Goal: Task Accomplishment & Management: Manage account settings

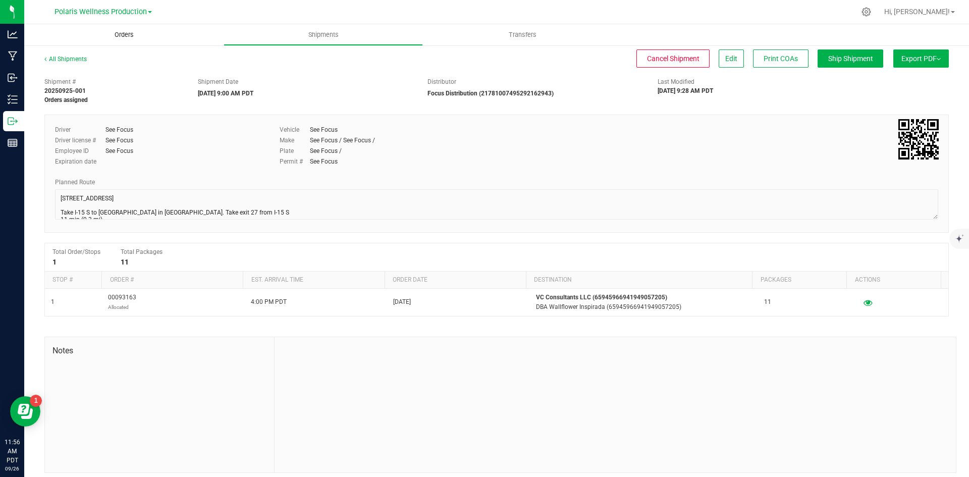
click at [119, 30] on uib-tab-heading "Orders" at bounding box center [123, 34] width 199 height 21
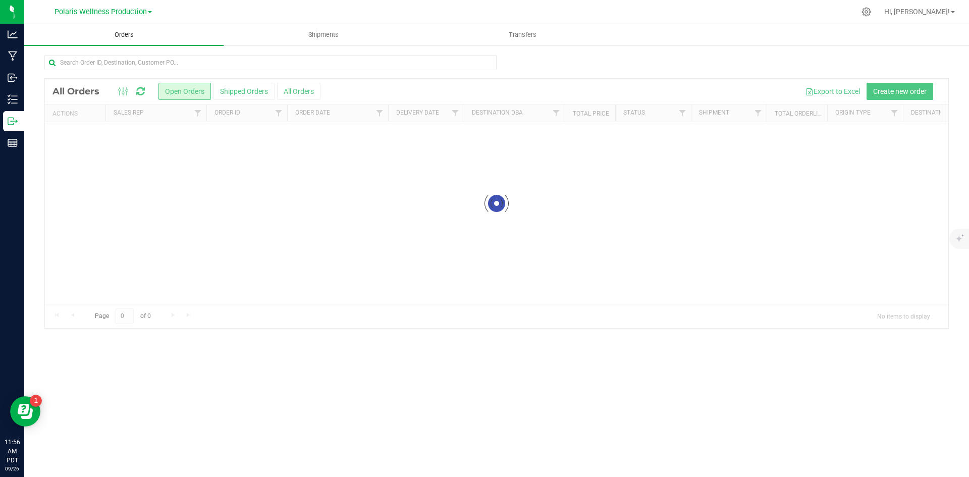
click at [119, 35] on span "Orders" at bounding box center [124, 34] width 46 height 9
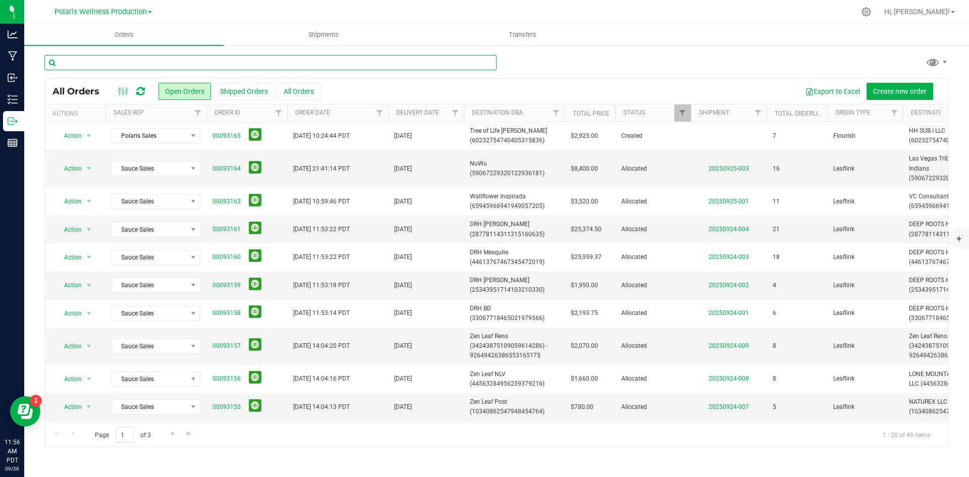
click at [183, 62] on input "text" at bounding box center [270, 62] width 452 height 15
type input "nuwu"
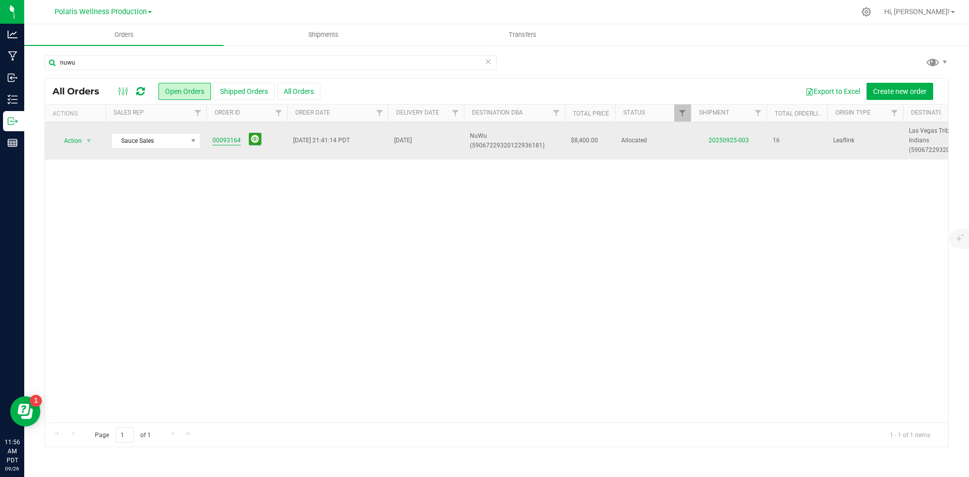
click at [214, 136] on link "00093164" at bounding box center [226, 141] width 28 height 10
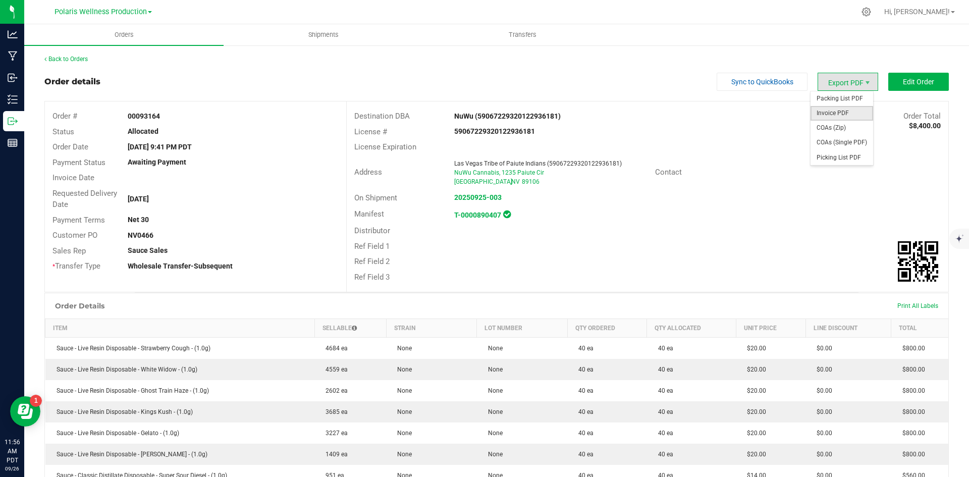
click at [838, 114] on span "Invoice PDF" at bounding box center [841, 113] width 63 height 15
click at [898, 89] on button "Edit Order" at bounding box center [918, 82] width 61 height 18
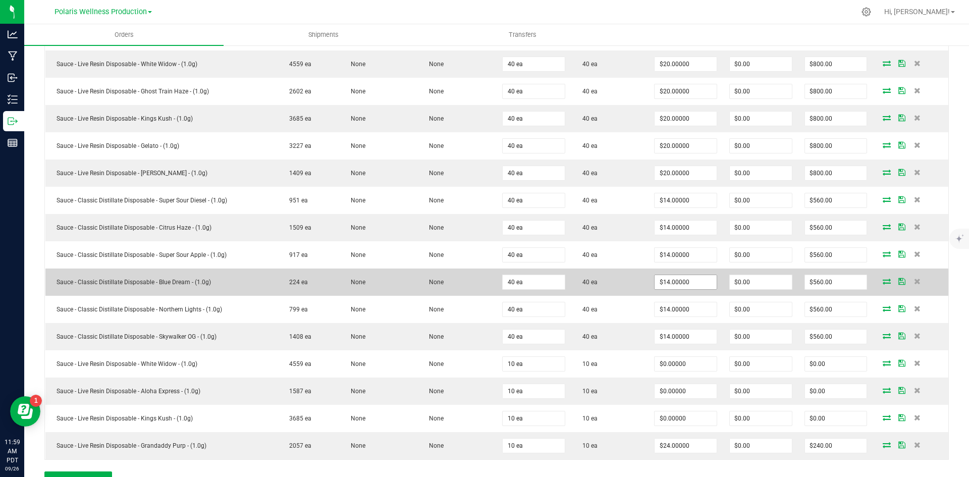
scroll to position [353, 0]
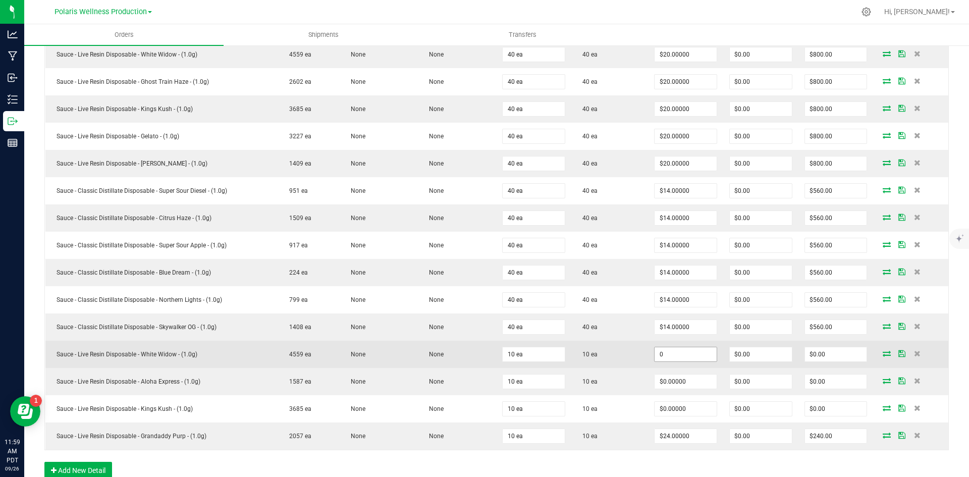
click at [681, 357] on input "0" at bounding box center [685, 354] width 62 height 14
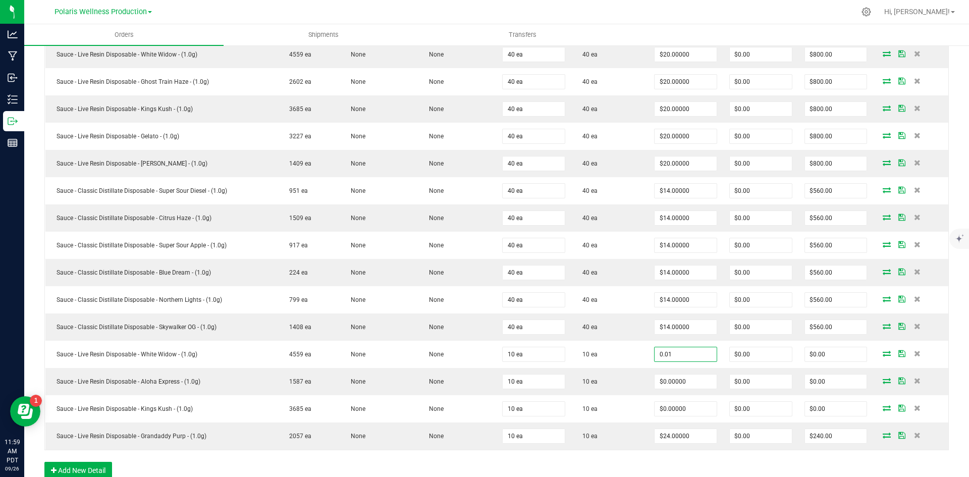
type input "$0.01000"
type input "$0.10"
click at [646, 464] on div "Order Details Print All Labels Item Sellable Strain Lot Number Qty Ordered Qty …" at bounding box center [496, 229] width 904 height 520
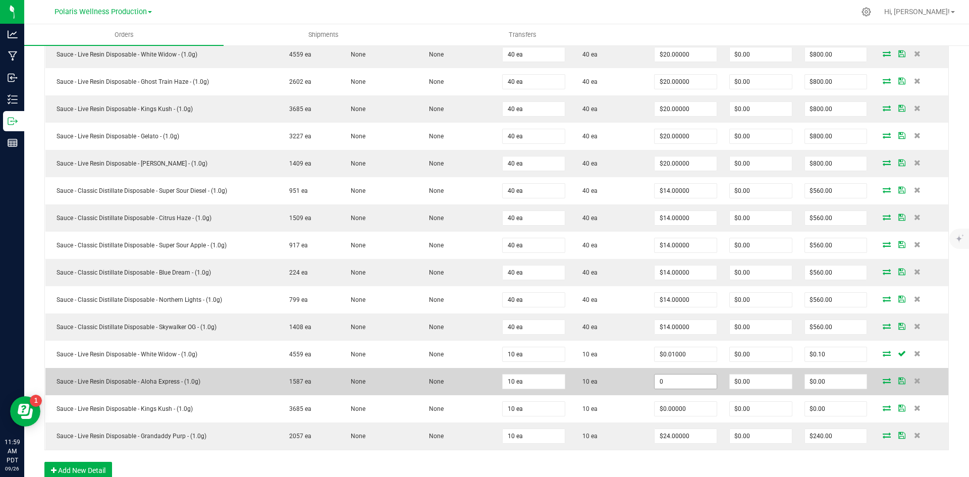
click at [668, 384] on input "0" at bounding box center [685, 381] width 62 height 14
type input "1"
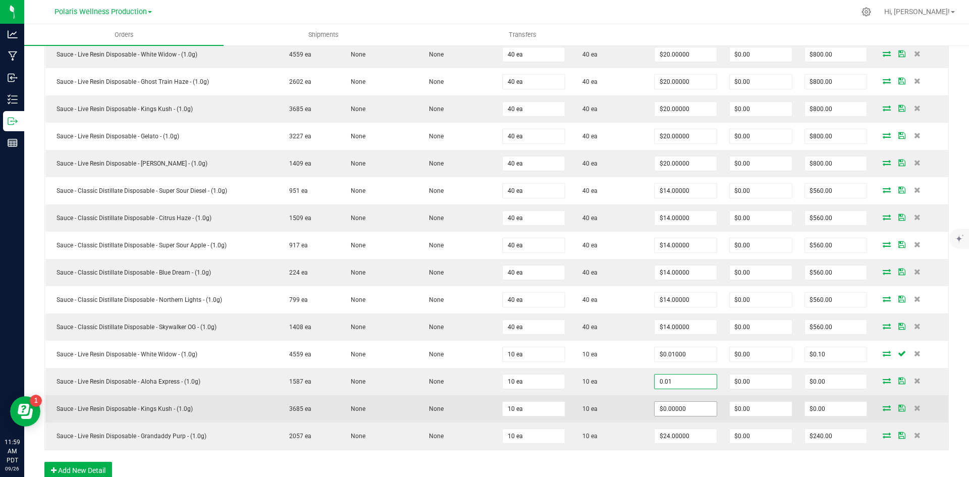
type input "$0.01000"
type input "$0.10"
click at [659, 409] on input "0" at bounding box center [685, 409] width 62 height 14
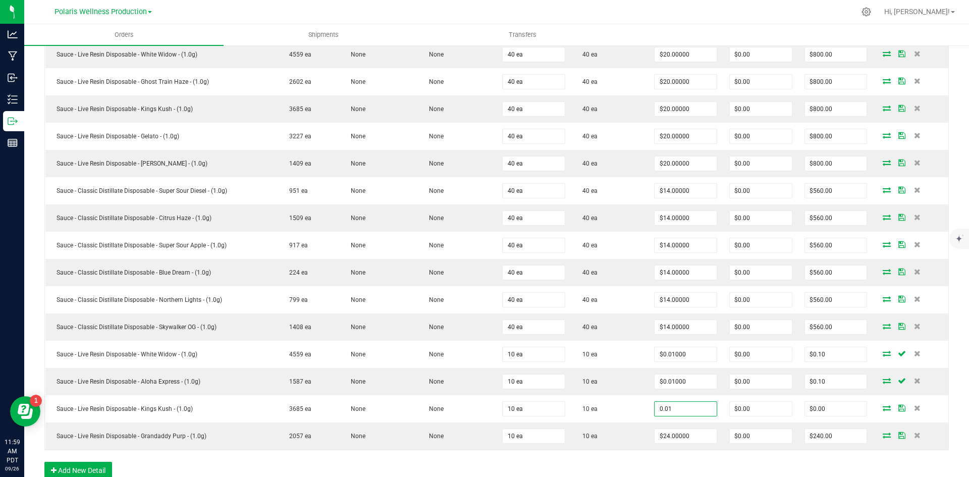
type input "$0.01000"
type input "$0.10"
click at [687, 465] on div "Order Details Print All Labels Item Sellable Strain Lot Number Qty Ordered Qty …" at bounding box center [496, 229] width 904 height 520
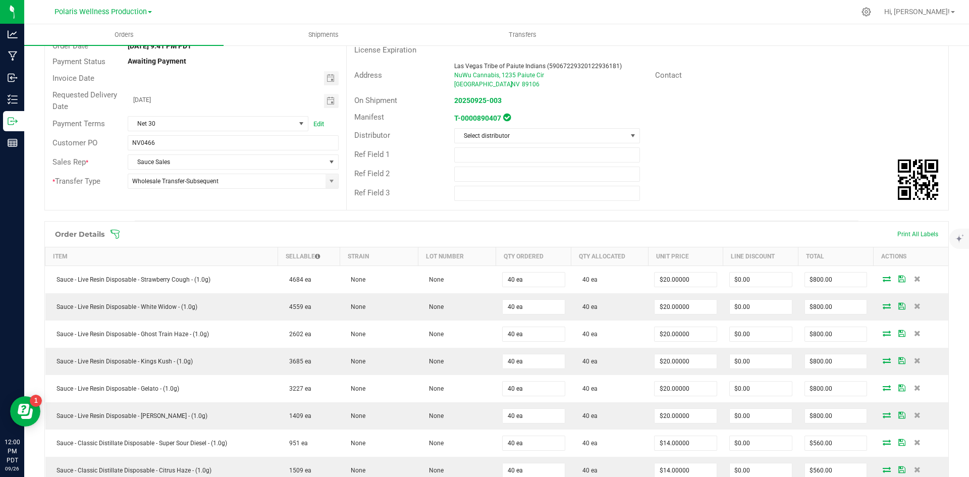
scroll to position [0, 0]
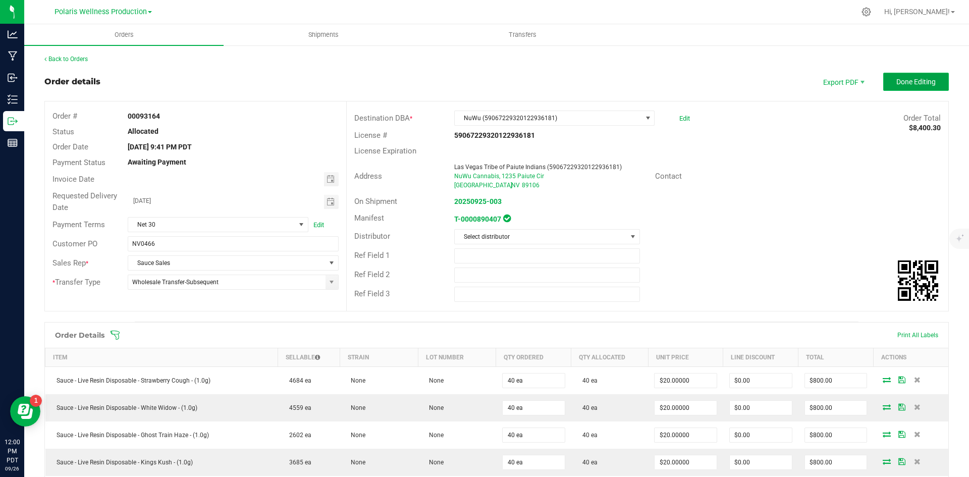
click at [913, 86] on button "Done Editing" at bounding box center [916, 82] width 66 height 18
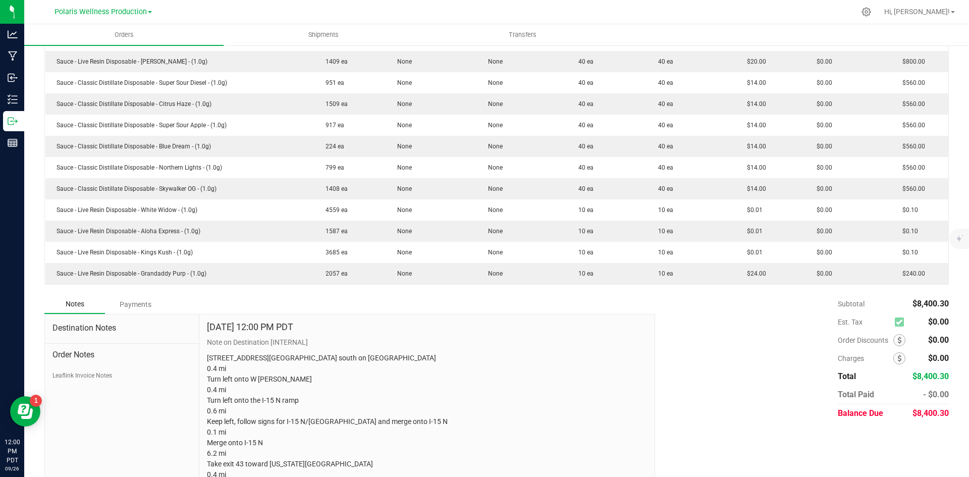
scroll to position [404, 0]
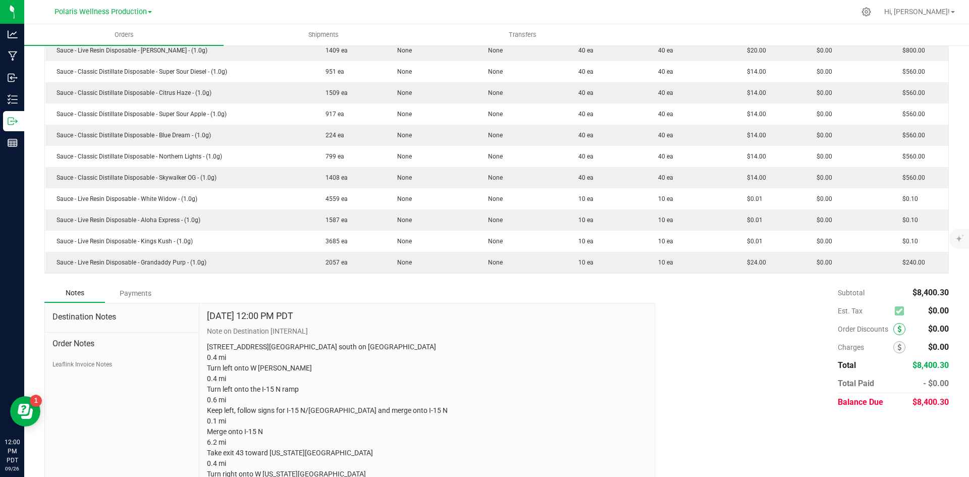
click at [897, 331] on icon at bounding box center [899, 328] width 4 height 7
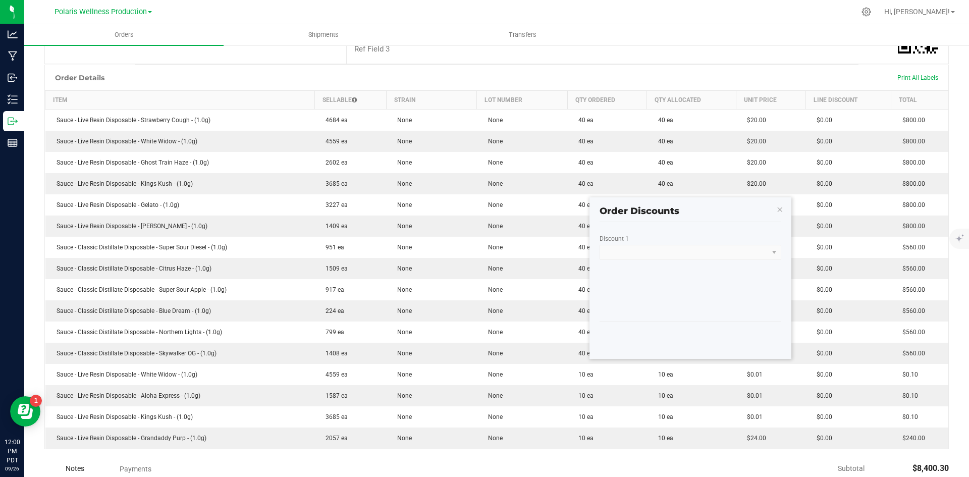
scroll to position [228, 0]
click at [715, 245] on div "Discount 1" at bounding box center [674, 241] width 151 height 10
click at [706, 251] on kendo-dropdownlist at bounding box center [690, 252] width 182 height 15
click at [772, 253] on kendo-dropdownlist at bounding box center [690, 252] width 182 height 15
click at [774, 251] on kendo-dropdownlist at bounding box center [690, 252] width 182 height 15
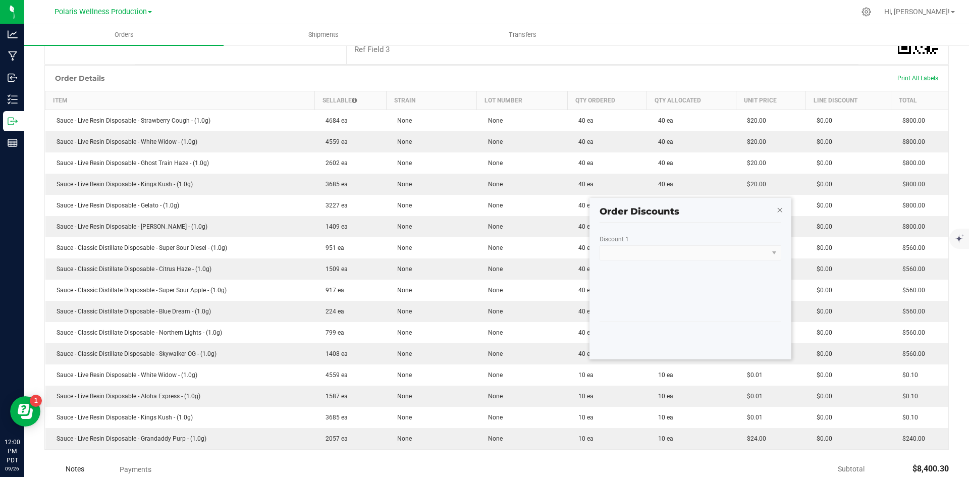
click at [782, 210] on icon "button" at bounding box center [779, 209] width 7 height 12
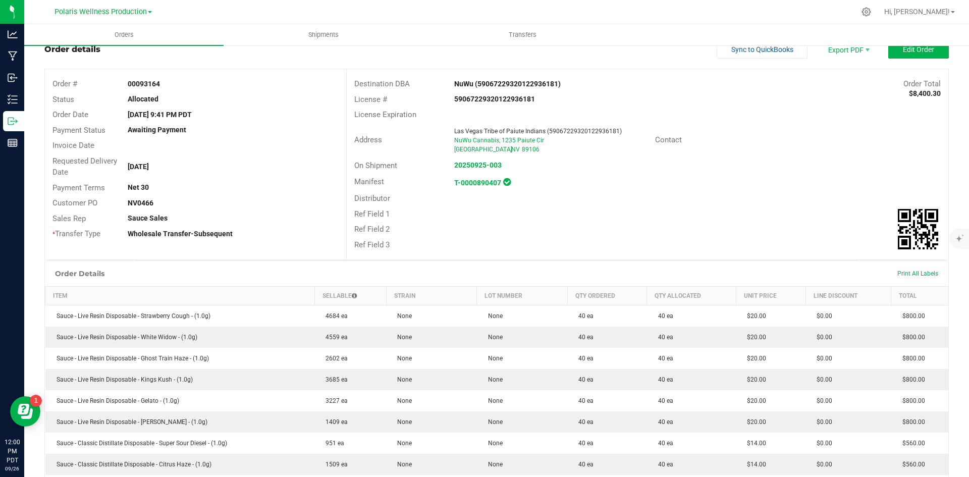
scroll to position [0, 0]
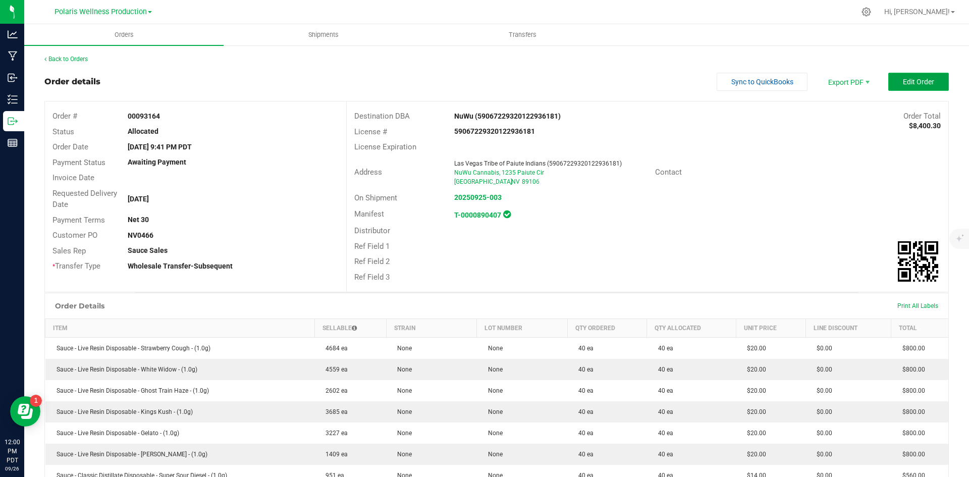
click at [922, 79] on span "Edit Order" at bounding box center [918, 82] width 31 height 8
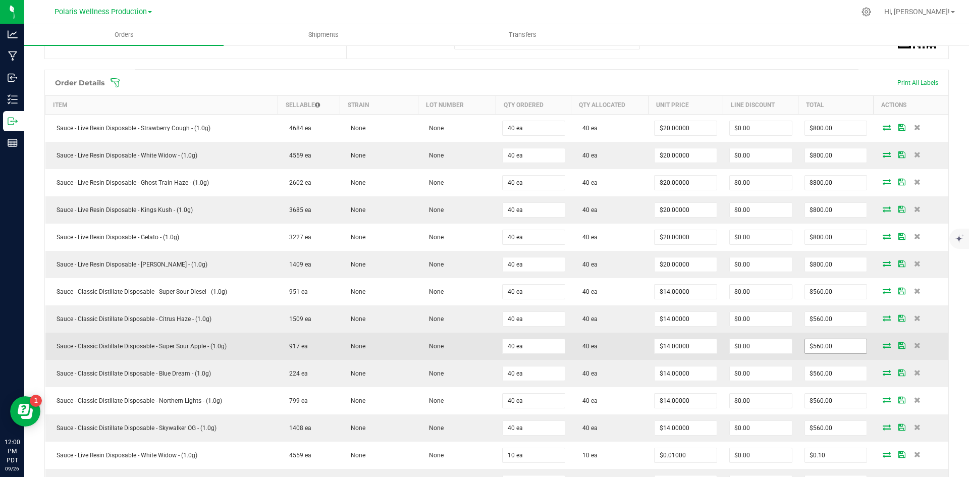
scroll to position [505, 0]
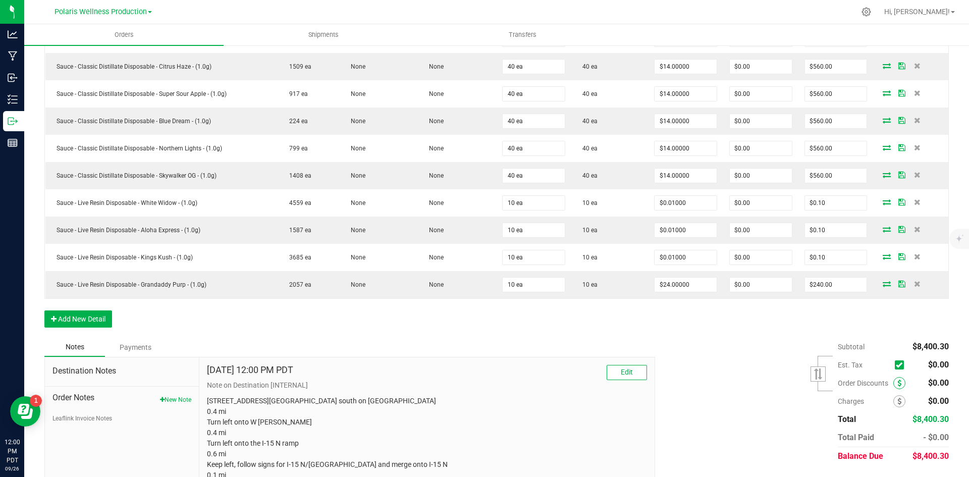
click at [897, 383] on icon at bounding box center [899, 382] width 4 height 7
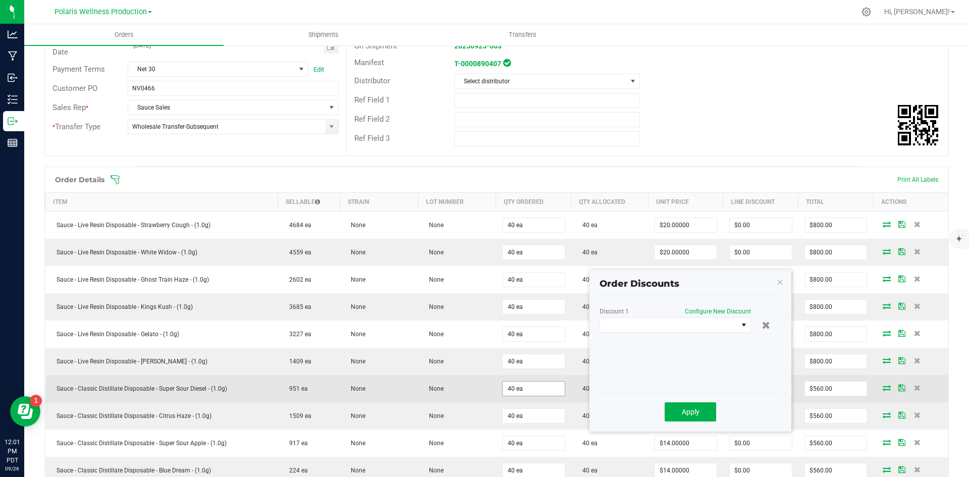
scroll to position [353, 0]
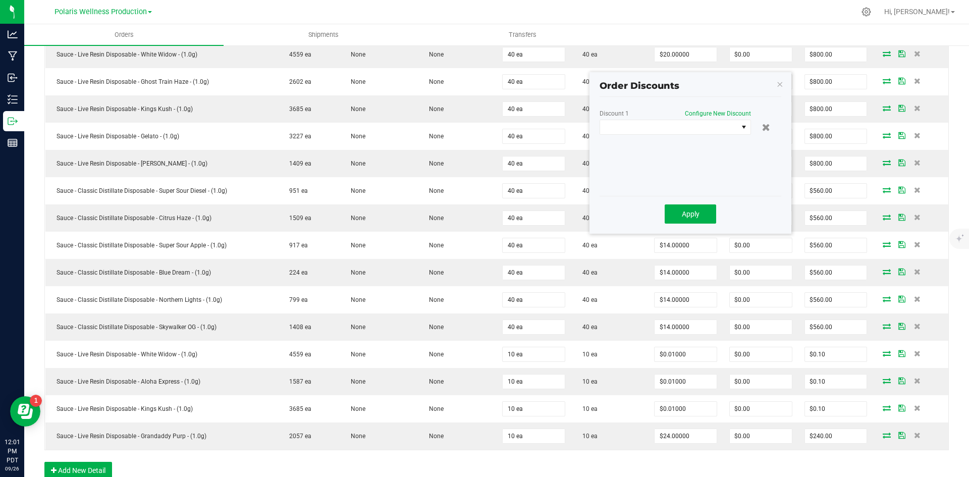
click at [784, 87] on kendo-window-titlebar "Order Discounts" at bounding box center [690, 81] width 202 height 19
click at [779, 86] on icon "button" at bounding box center [779, 84] width 7 height 12
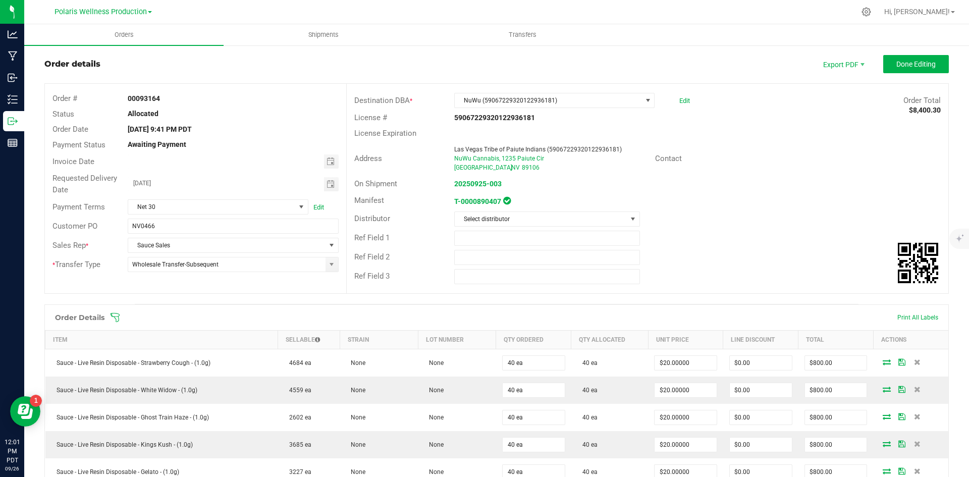
scroll to position [0, 0]
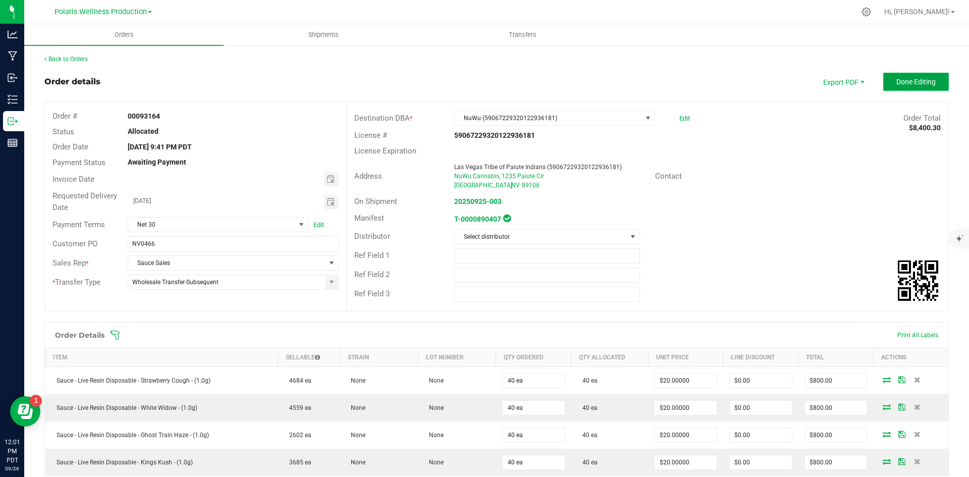
click at [930, 77] on button "Done Editing" at bounding box center [916, 82] width 66 height 18
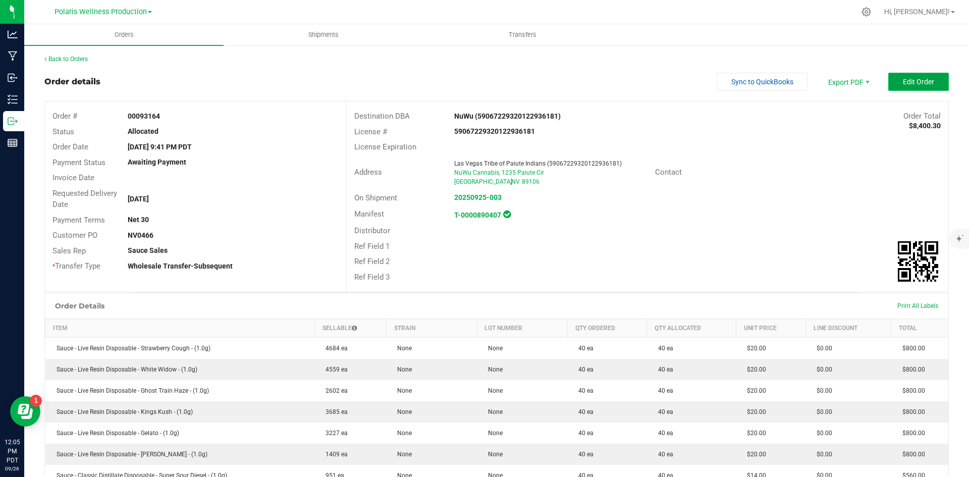
click at [905, 86] on span "Edit Order" at bounding box center [918, 82] width 31 height 8
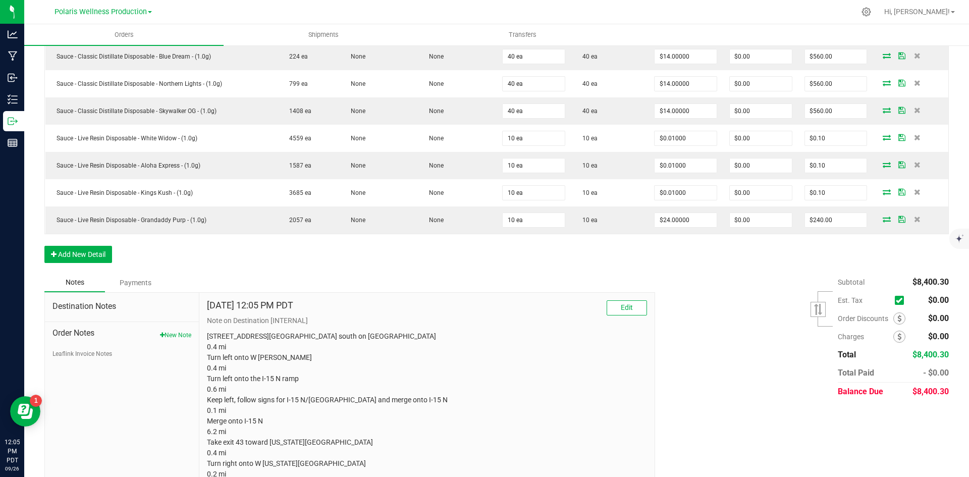
scroll to position [656, 0]
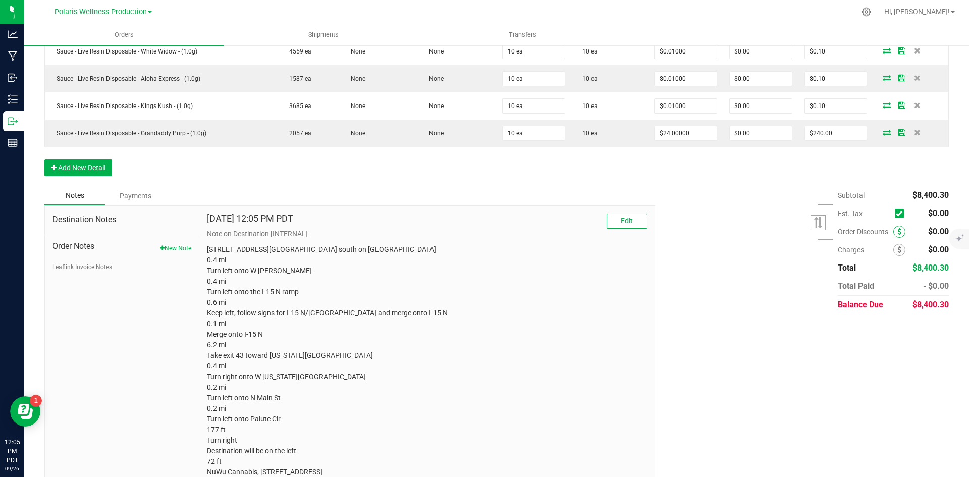
click at [897, 234] on icon at bounding box center [899, 231] width 4 height 7
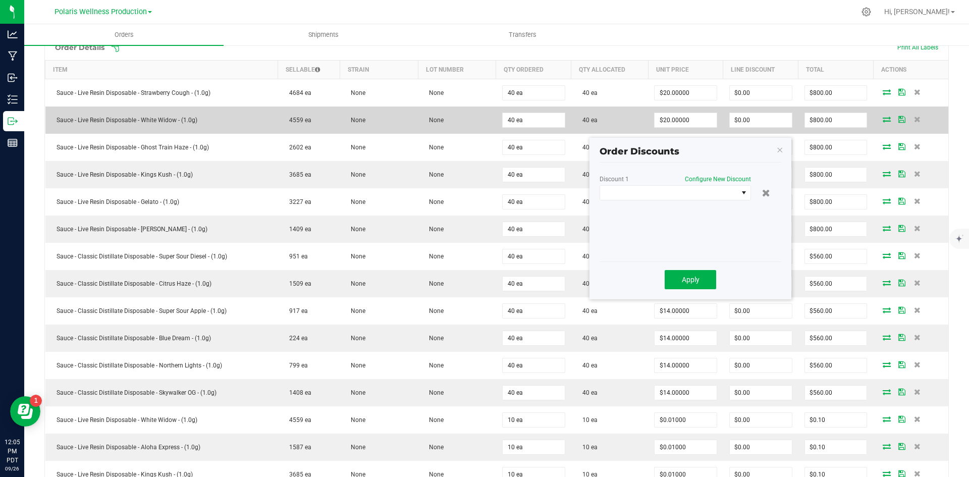
scroll to position [130, 0]
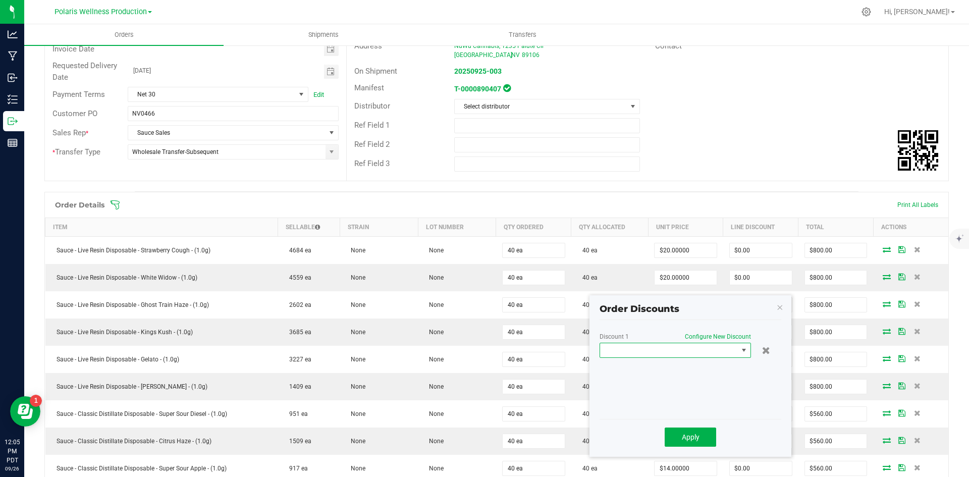
click at [740, 353] on span at bounding box center [744, 350] width 8 height 8
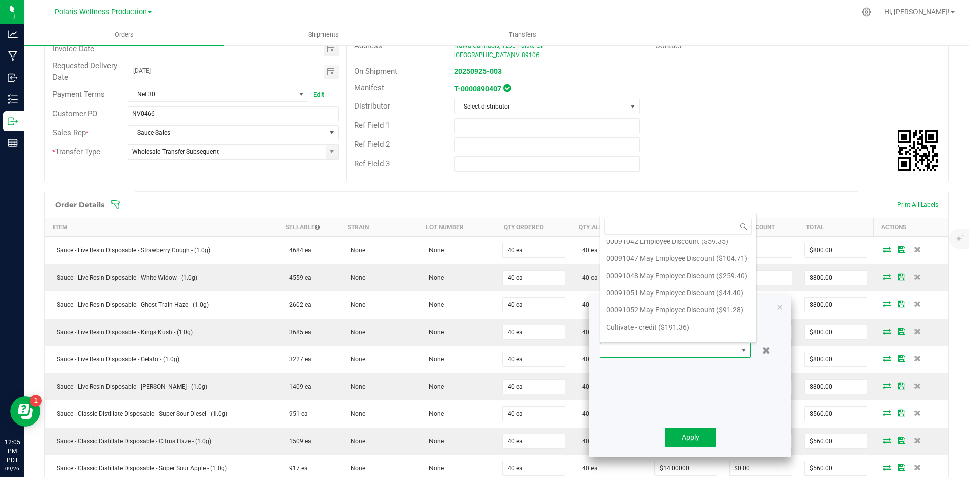
scroll to position [0, 0]
click at [660, 251] on li "Custom" at bounding box center [678, 248] width 156 height 17
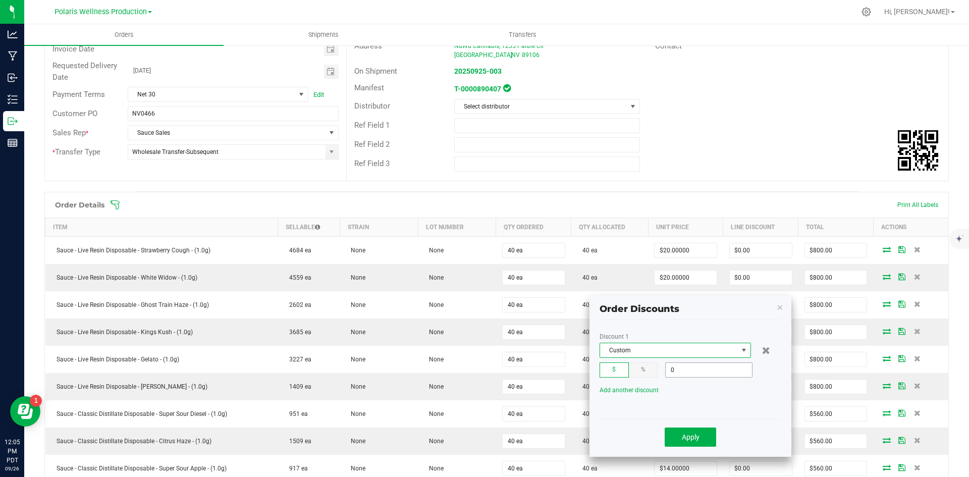
click at [706, 368] on input "0" at bounding box center [708, 370] width 86 height 14
type input "$0.30"
click at [703, 441] on button "Apply" at bounding box center [689, 436] width 51 height 19
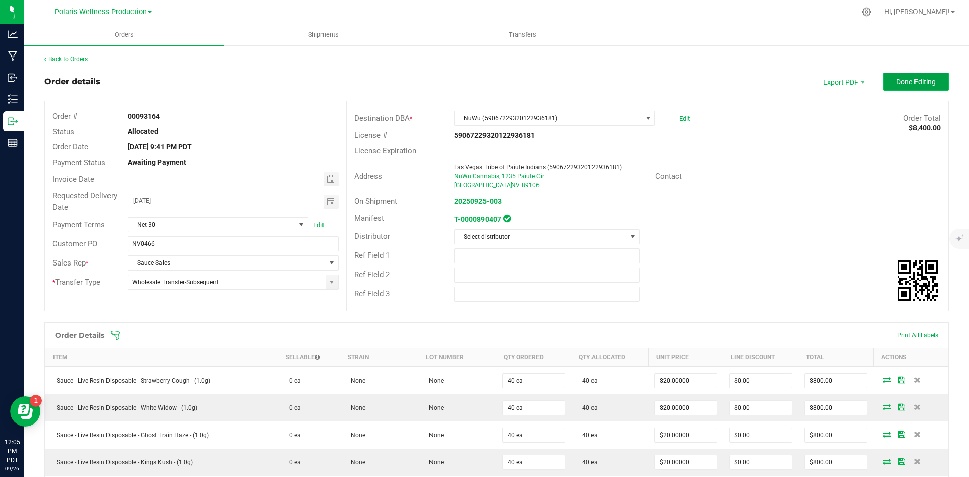
click at [896, 86] on button "Done Editing" at bounding box center [916, 82] width 66 height 18
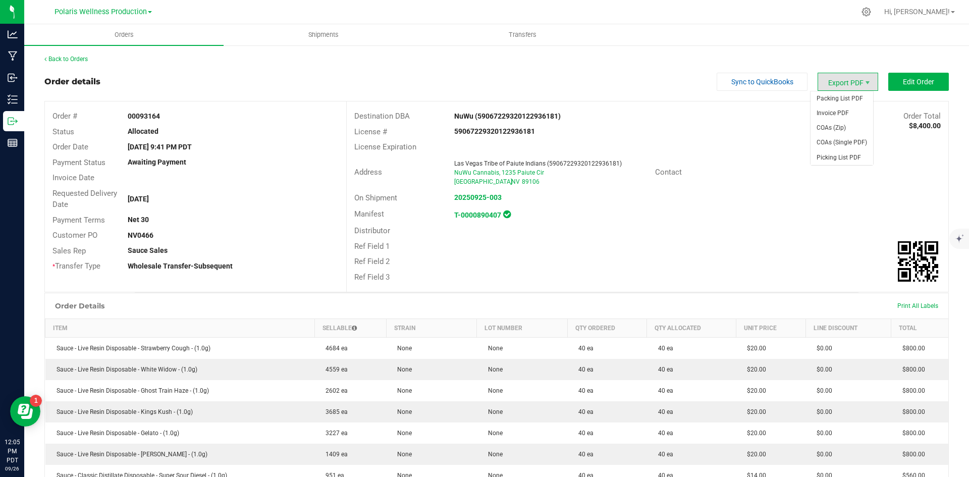
click at [844, 83] on span "Export PDF" at bounding box center [847, 82] width 61 height 18
click at [839, 110] on span "Invoice PDF" at bounding box center [841, 113] width 63 height 15
click at [871, 9] on icon at bounding box center [866, 12] width 11 height 11
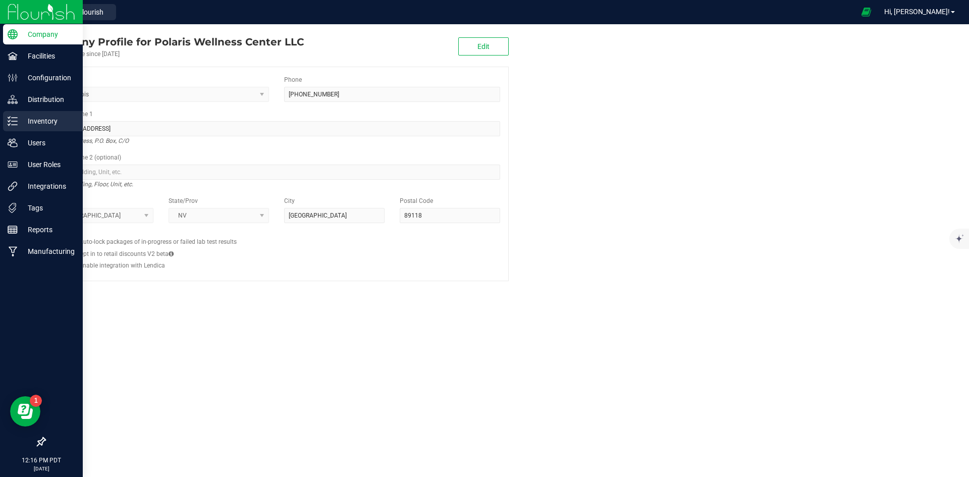
click at [41, 124] on p "Inventory" at bounding box center [48, 121] width 61 height 12
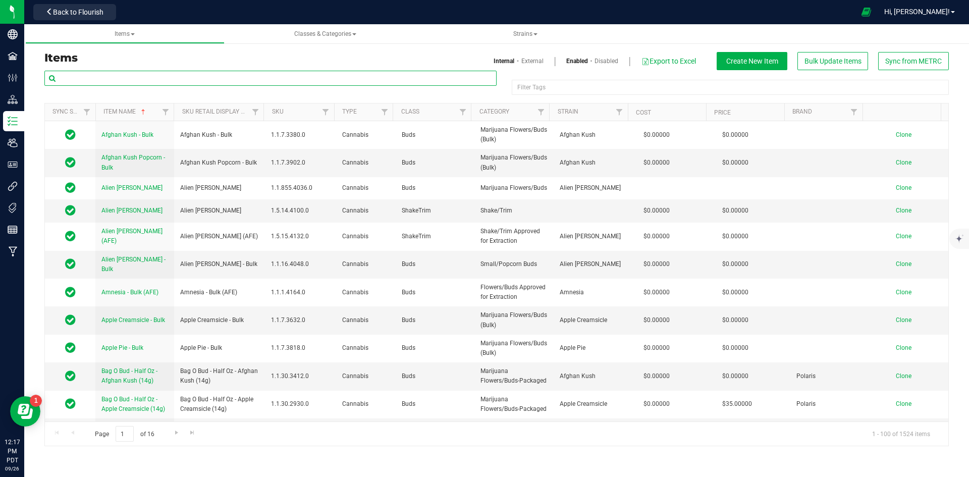
click at [156, 78] on input "text" at bounding box center [270, 78] width 452 height 15
paste input "Polaris - Cartridge Oil"
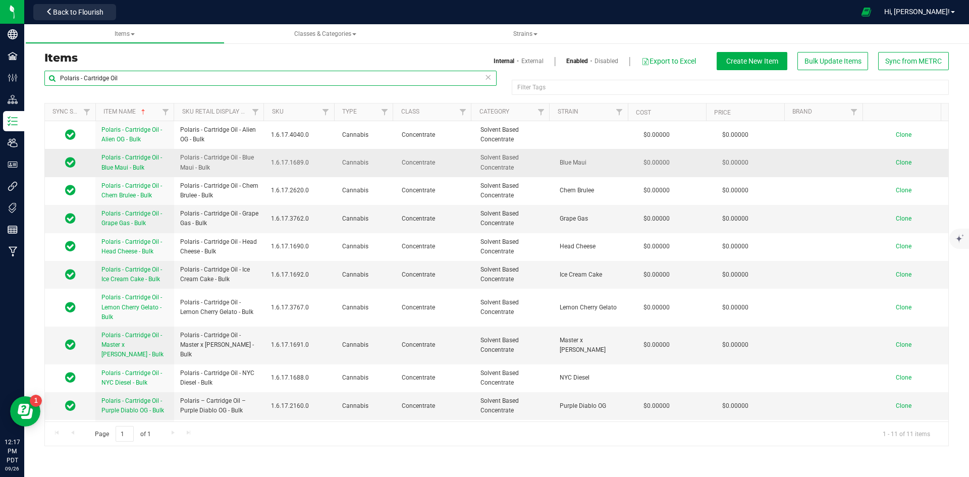
type input "Polaris - Cartridge Oil"
drag, startPoint x: 213, startPoint y: 168, endPoint x: 180, endPoint y: 159, distance: 34.5
click at [180, 159] on span "Polaris - Cartridge Oil - Blue Maui - Bulk" at bounding box center [219, 162] width 79 height 19
copy span "Polaris - Cartridge Oil - Blue Maui - Bulk"
click at [896, 162] on span "Clone" at bounding box center [904, 162] width 16 height 7
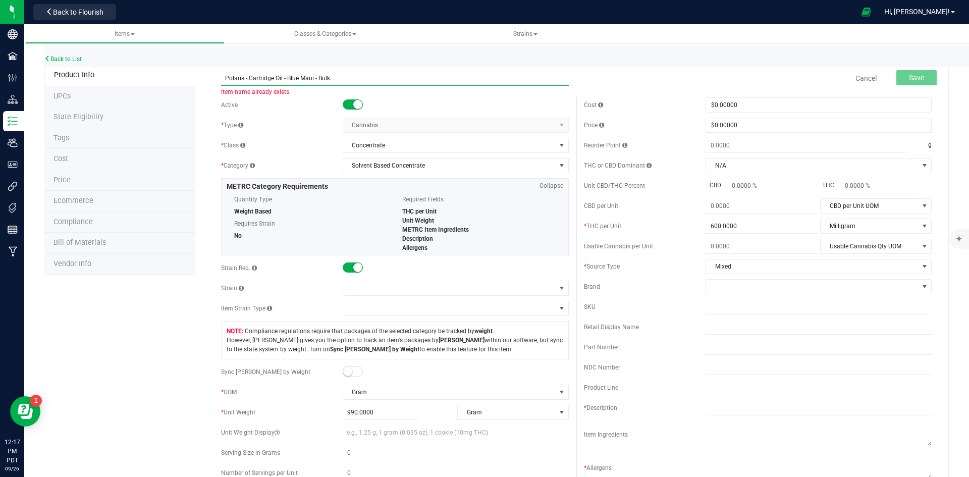
click at [332, 77] on input "Polaris - Cartridge Oil - Blue Maui - Bulk" at bounding box center [395, 78] width 348 height 15
paste input "Cream Cheese"
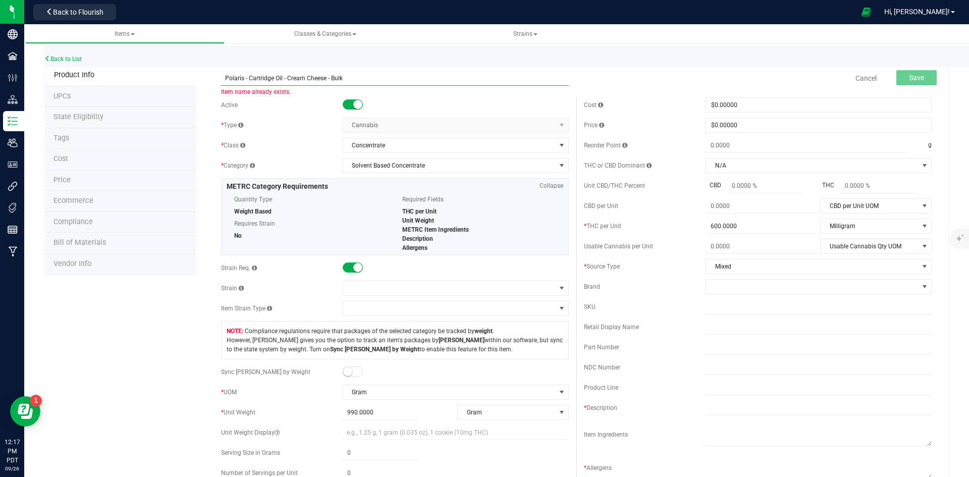
click at [226, 77] on input "Polaris - Cartridge Oil - Cream Cheese - Bulk" at bounding box center [395, 78] width 348 height 15
type input "Polaris - Cartridge Oil - Cream Cheese - Bulk"
click at [740, 412] on input "text" at bounding box center [818, 407] width 226 height 15
paste input "Polaris - Cartridge Oil - Cream Cheese - Bulk"
type input "Polaris - Cartridge Oil - Cream Cheese - Bulk"
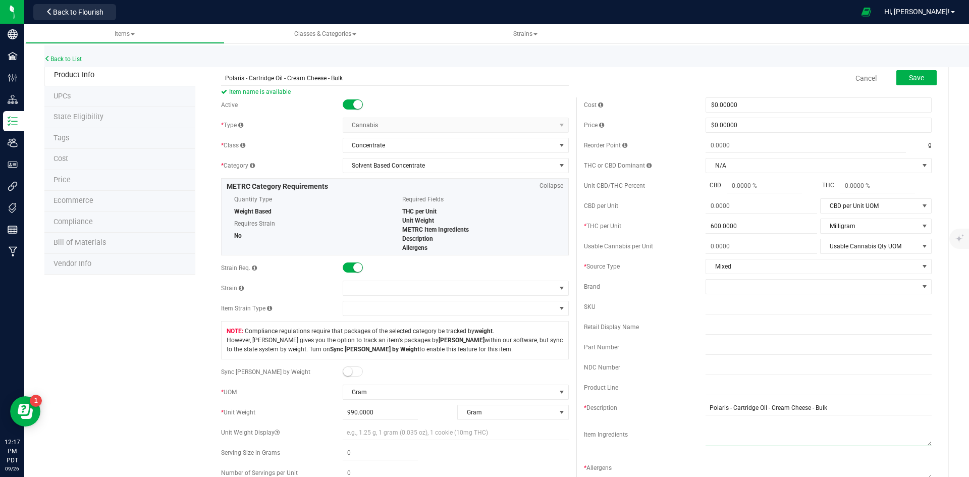
click at [757, 434] on textarea at bounding box center [818, 433] width 226 height 26
type textarea "c"
type textarea "C"
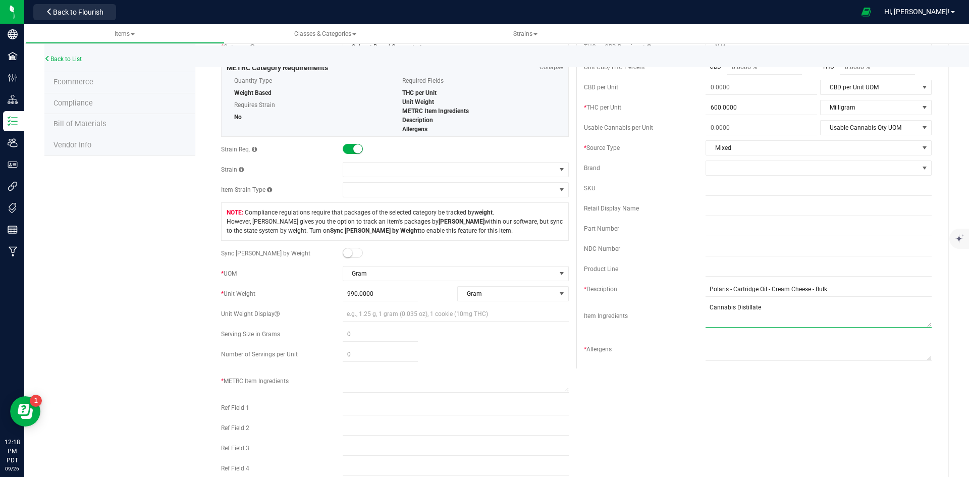
scroll to position [151, 0]
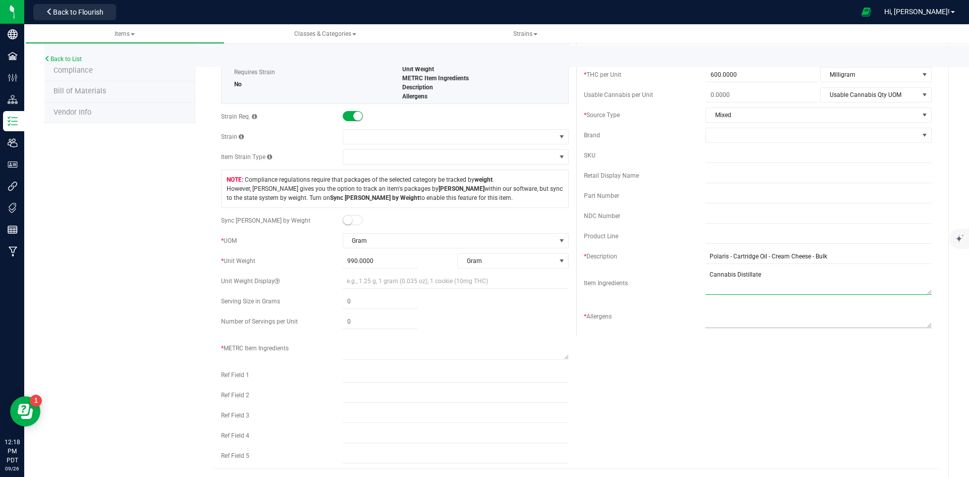
type textarea "Cannabis Distillate"
click at [761, 320] on textarea at bounding box center [818, 315] width 226 height 26
type textarea "n/a"
click at [430, 136] on span at bounding box center [449, 137] width 212 height 14
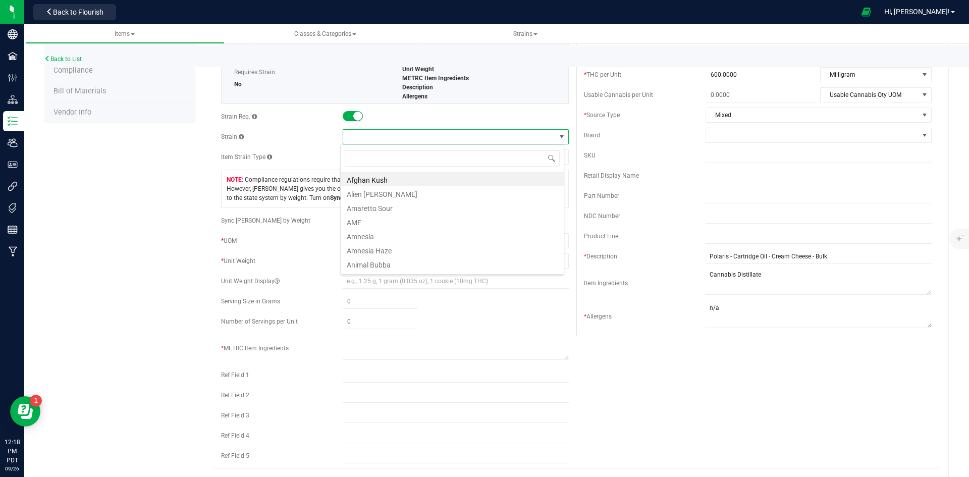
scroll to position [15, 224]
type input "cream cheese"
click at [386, 184] on li "Cream Cheese" at bounding box center [452, 179] width 223 height 14
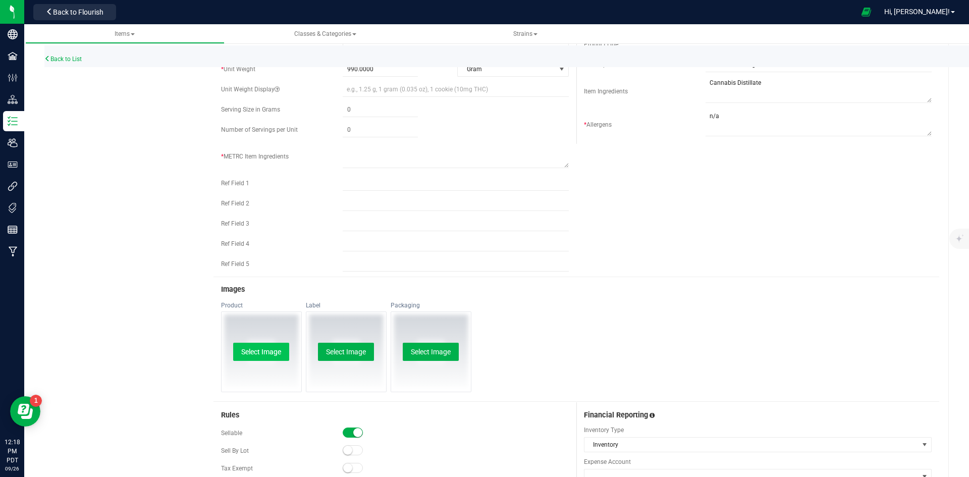
scroll to position [404, 0]
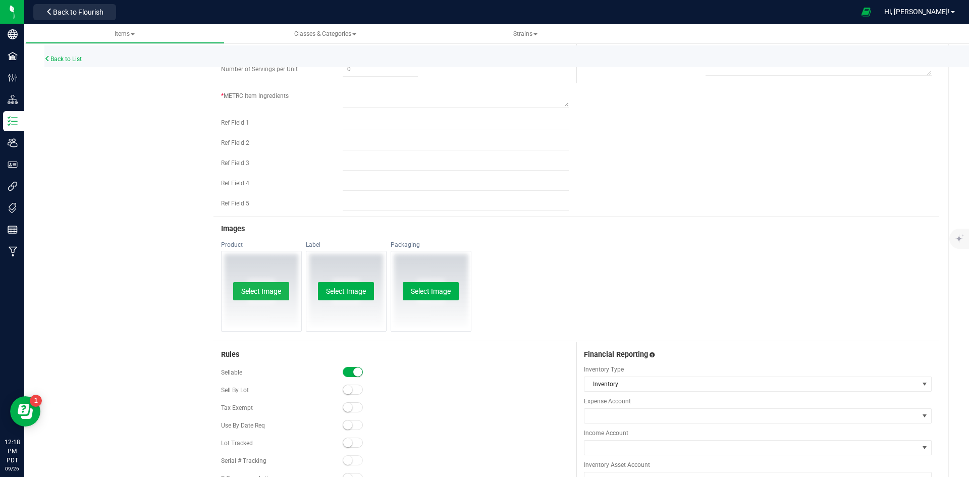
click at [276, 288] on button "Select Image" at bounding box center [261, 291] width 56 height 18
click at [351, 290] on button "Select Image" at bounding box center [346, 291] width 56 height 18
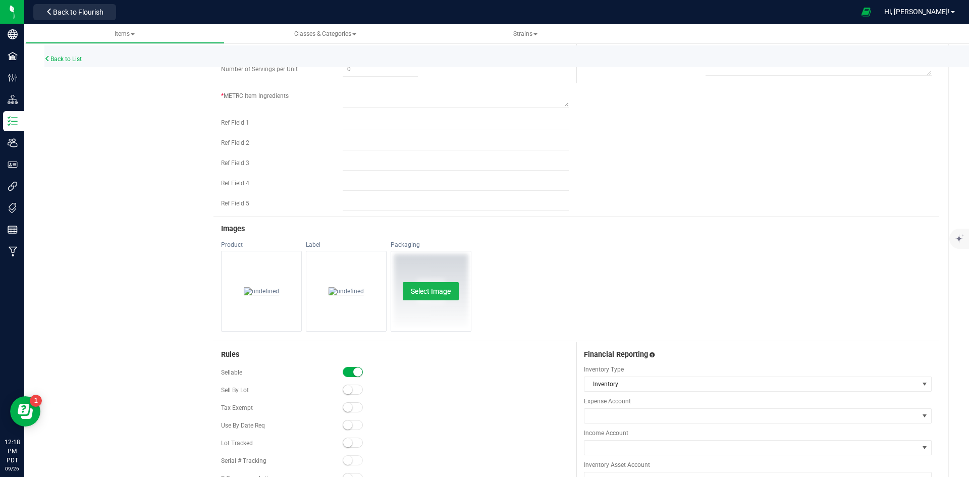
click at [434, 292] on button "Select Image" at bounding box center [431, 291] width 56 height 18
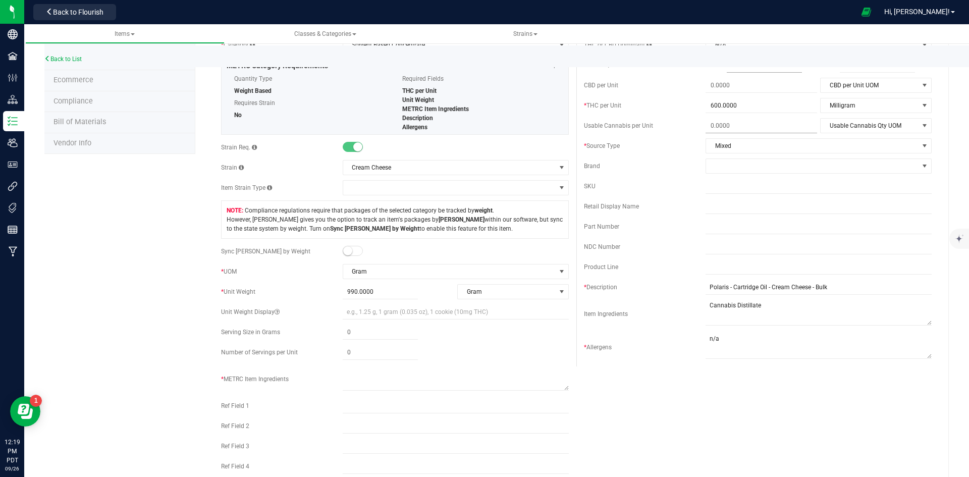
scroll to position [0, 0]
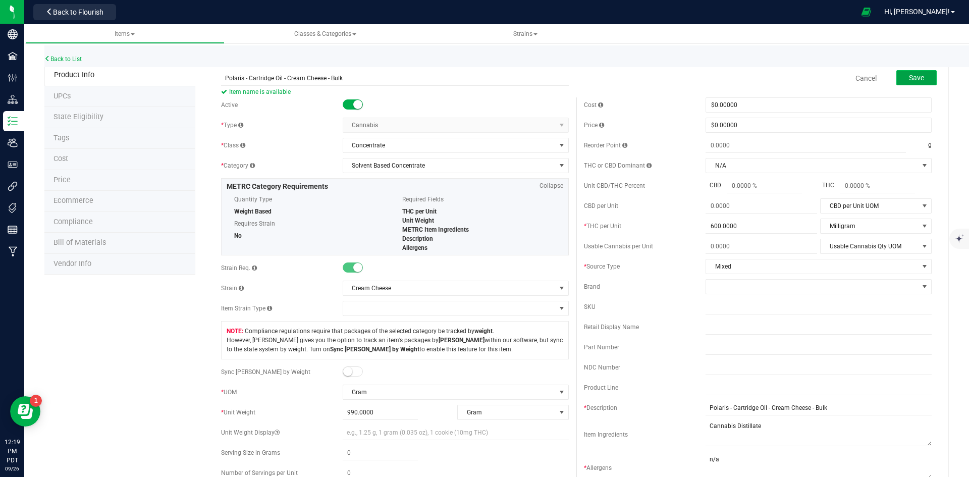
click at [910, 74] on span "Save" at bounding box center [916, 78] width 15 height 8
click at [472, 26] on div "The following fields are required: Metrc Item Ingredients" at bounding box center [493, 18] width 119 height 20
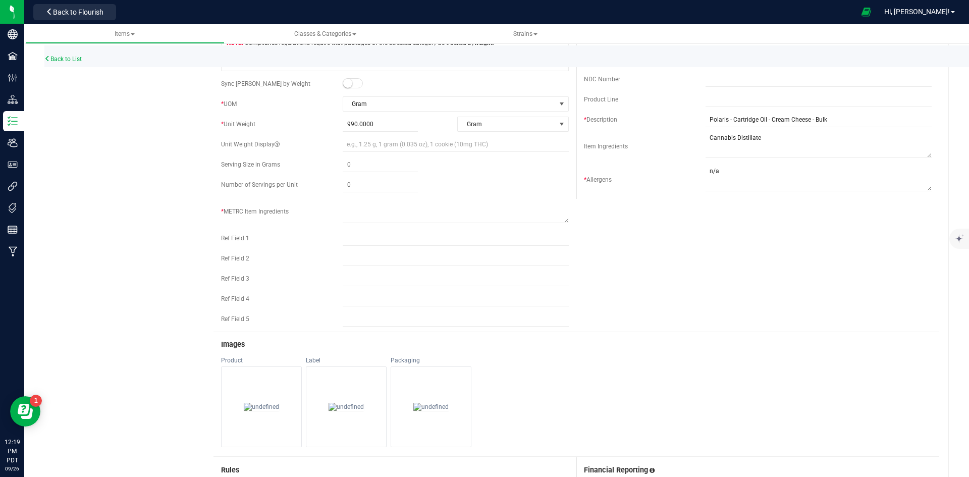
scroll to position [303, 0]
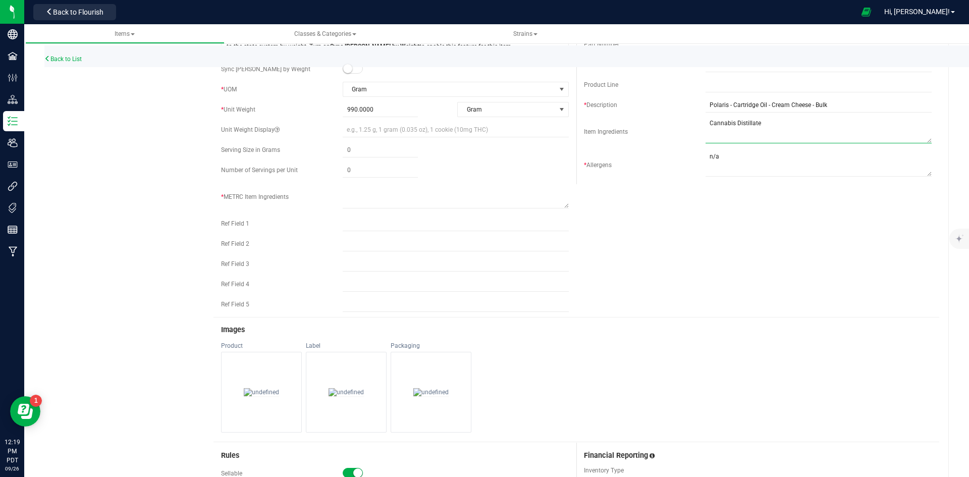
drag, startPoint x: 761, startPoint y: 122, endPoint x: 647, endPoint y: 123, distance: 113.5
click at [647, 123] on div "Item Ingredients" at bounding box center [758, 132] width 348 height 28
click at [358, 193] on textarea at bounding box center [456, 196] width 226 height 26
paste textarea "Cannabis Distillate"
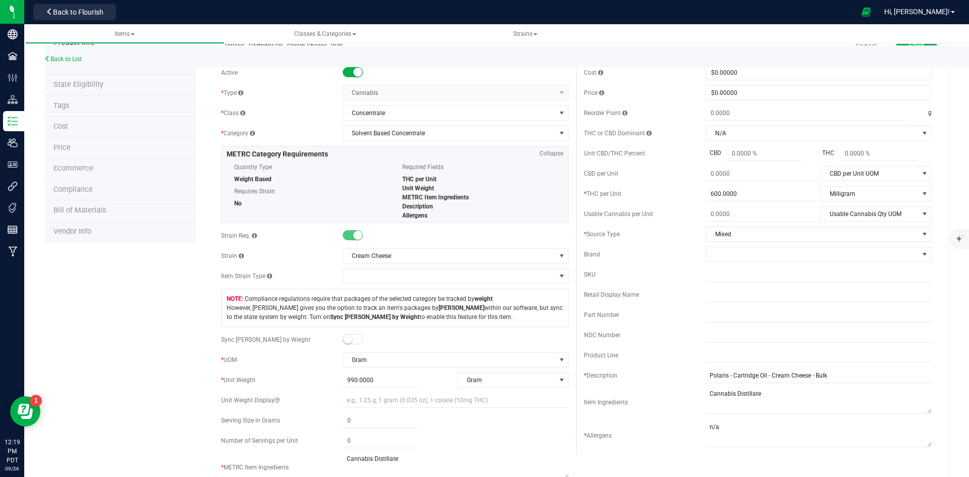
scroll to position [0, 0]
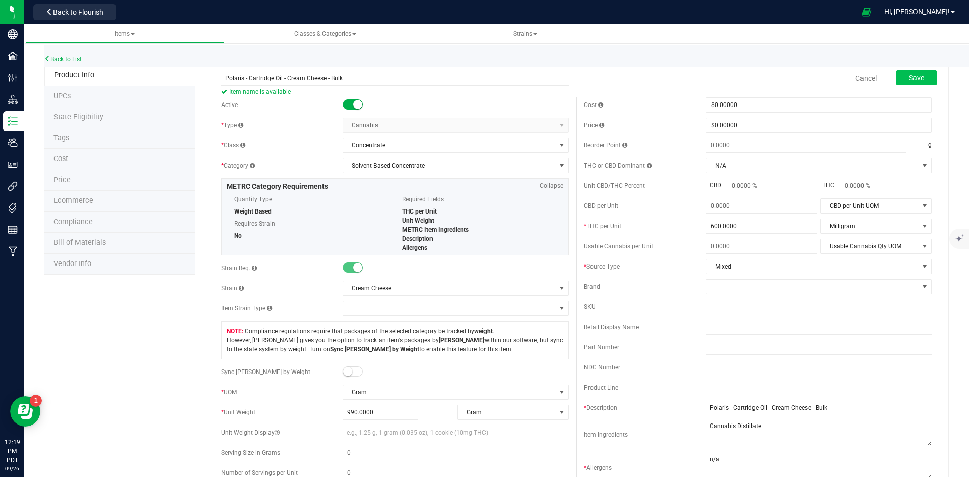
type textarea "Cannabis Distillate"
click at [914, 81] on span "Save" at bounding box center [916, 78] width 15 height 8
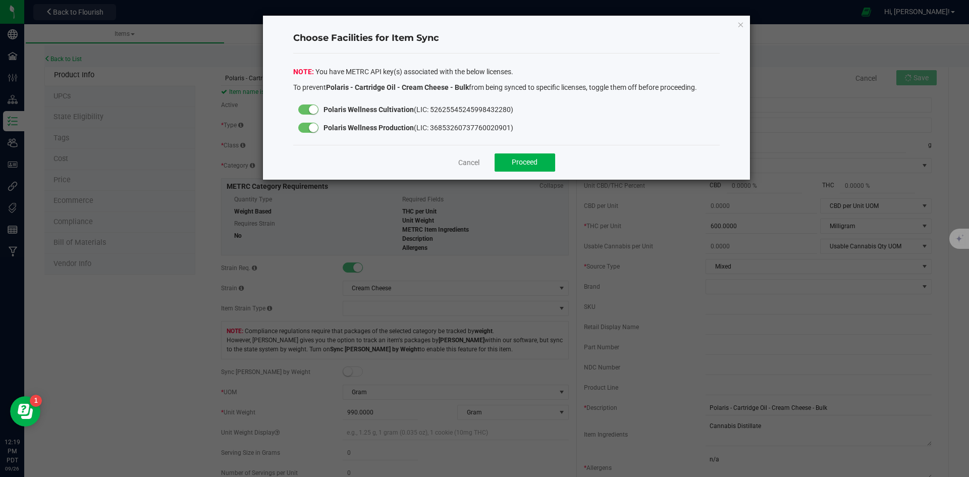
click at [302, 107] on div at bounding box center [308, 109] width 20 height 10
click at [525, 158] on span "Proceed" at bounding box center [525, 162] width 26 height 8
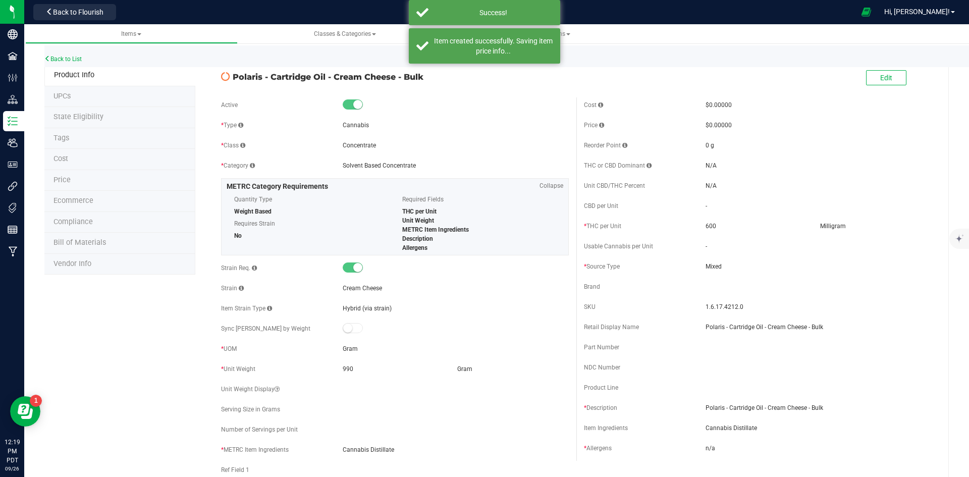
click at [74, 53] on div "Back to List" at bounding box center [528, 56] width 969 height 22
click at [73, 60] on link "Back to List" at bounding box center [62, 58] width 37 height 7
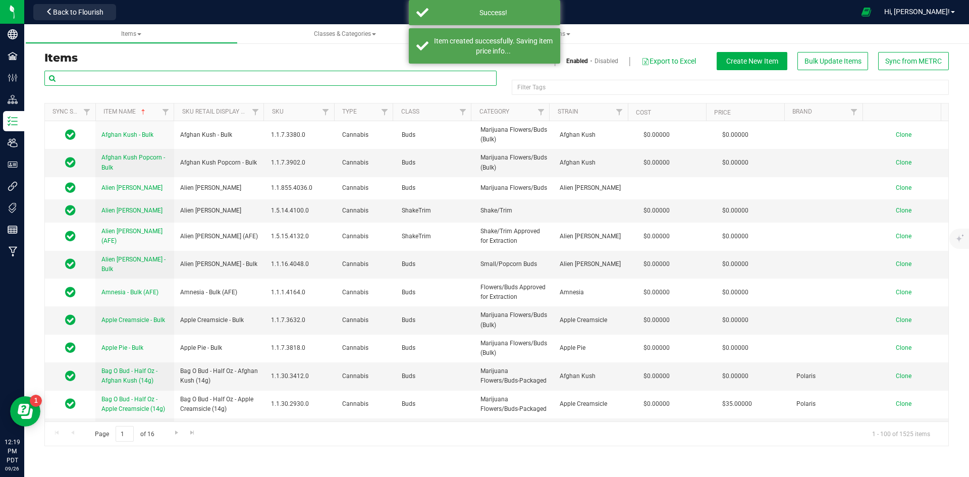
click at [200, 78] on input "text" at bounding box center [270, 78] width 452 height 15
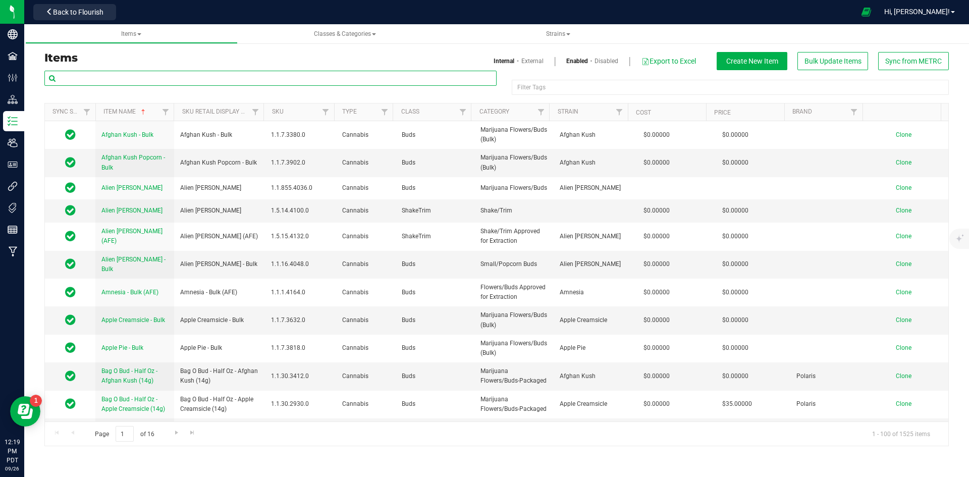
paste input "Cannabis Distillate"
type input "Cannabis Distillate"
click at [24, 78] on div "Items Classes & Categories Strains Items Internal External Enabled Disabled Exp…" at bounding box center [496, 250] width 944 height 453
click at [257, 76] on input "text" at bounding box center [270, 78] width 452 height 15
paste input "Polaris - Cartridge Oil"
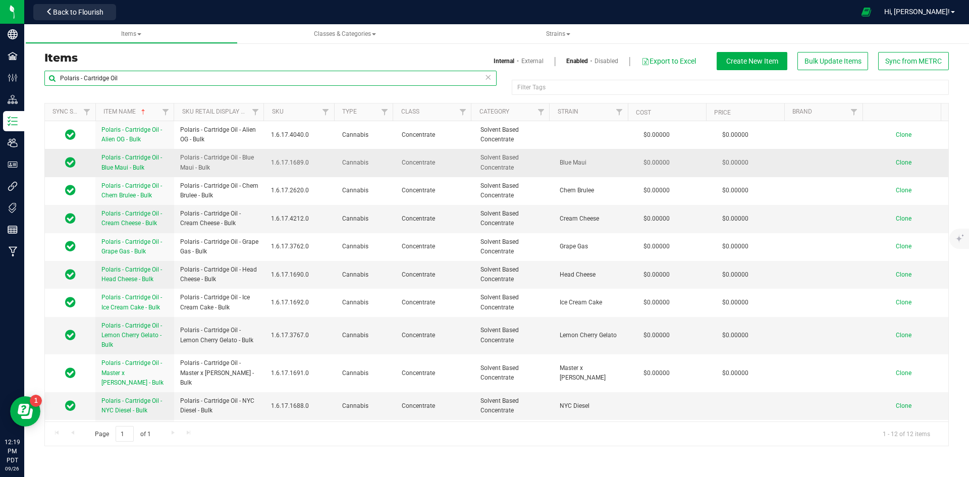
type input "Polaris - Cartridge Oil"
click at [901, 164] on span "Clone" at bounding box center [904, 162] width 16 height 7
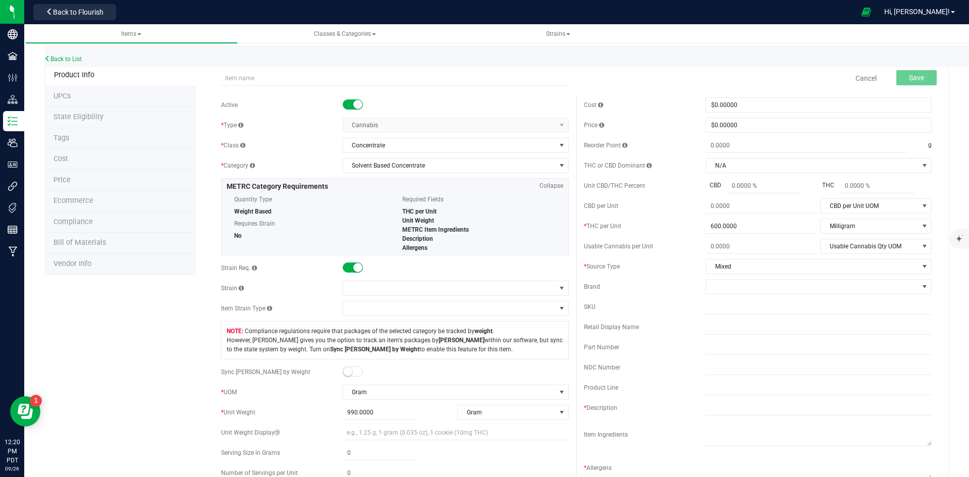
type input "Polaris - Cartridge Oil"
drag, startPoint x: 309, startPoint y: 76, endPoint x: 224, endPoint y: 79, distance: 84.8
click at [224, 79] on input "Polaris - Cartridge Oil" at bounding box center [395, 78] width 348 height 15
click at [504, 77] on input "text" at bounding box center [395, 78] width 348 height 15
paste input "Polaris - Cartridge Oil - Strawnana - Bul"
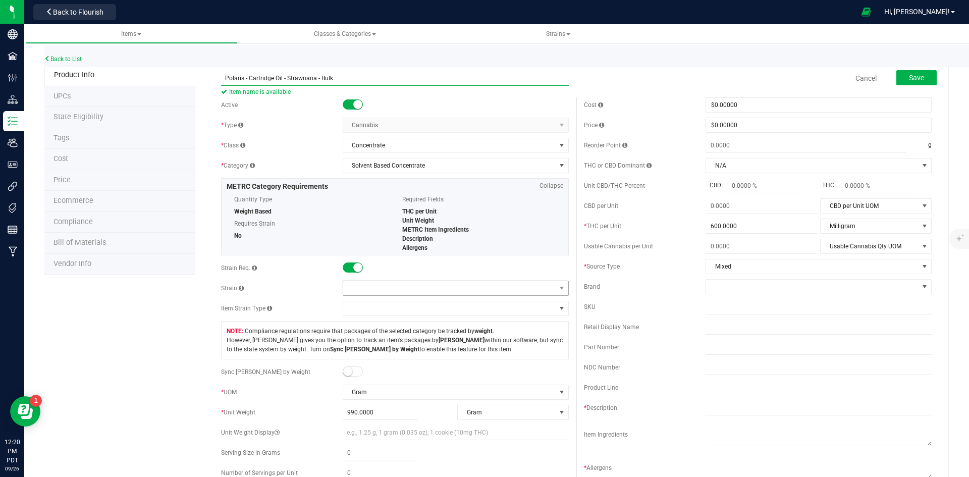
type input "Polaris - Cartridge Oil - Strawnana - Bulk"
click at [367, 286] on span at bounding box center [449, 288] width 212 height 14
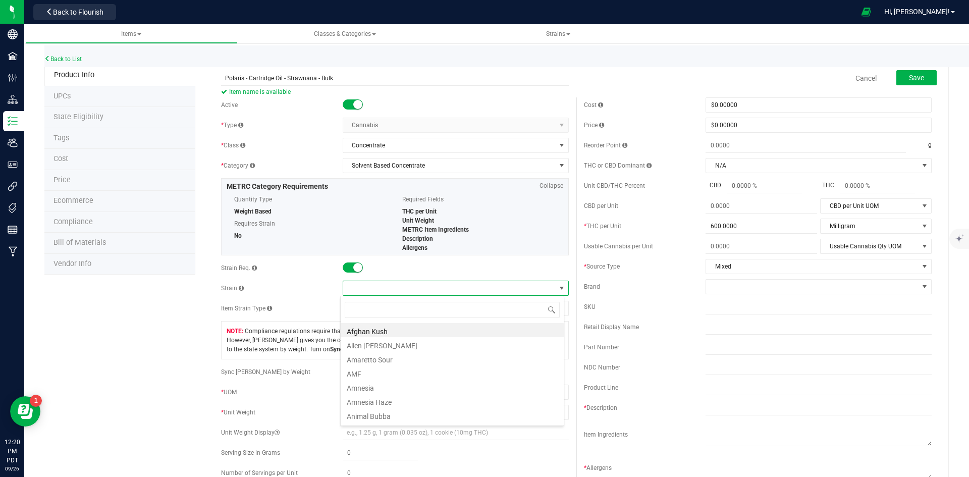
scroll to position [15, 224]
type input "[PERSON_NAME]"
click at [374, 333] on li "Strawnana" at bounding box center [452, 330] width 223 height 14
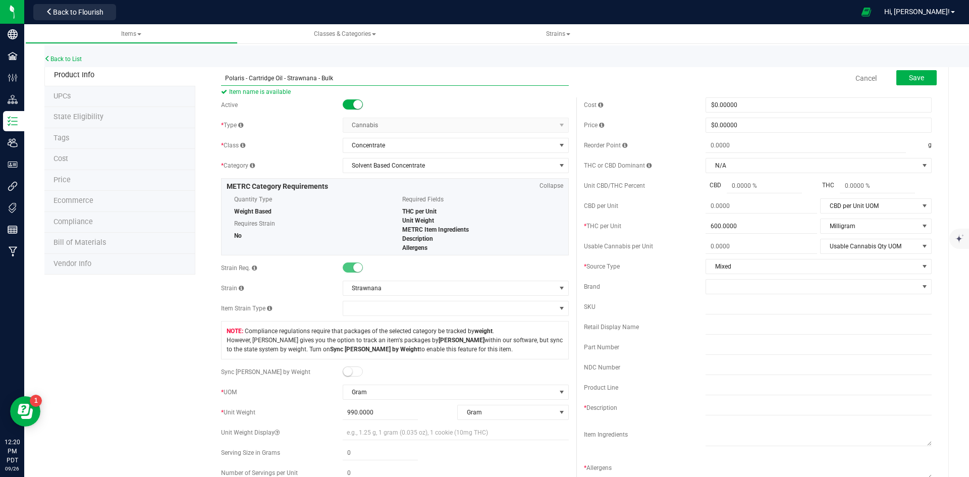
drag, startPoint x: 313, startPoint y: 78, endPoint x: 164, endPoint y: 77, distance: 148.3
click at [726, 405] on input "text" at bounding box center [818, 407] width 226 height 15
paste input "Polaris - Cartridge Oil - Strawnana - Bulk"
type input "Polaris - Cartridge Oil - Strawnana - Bulk"
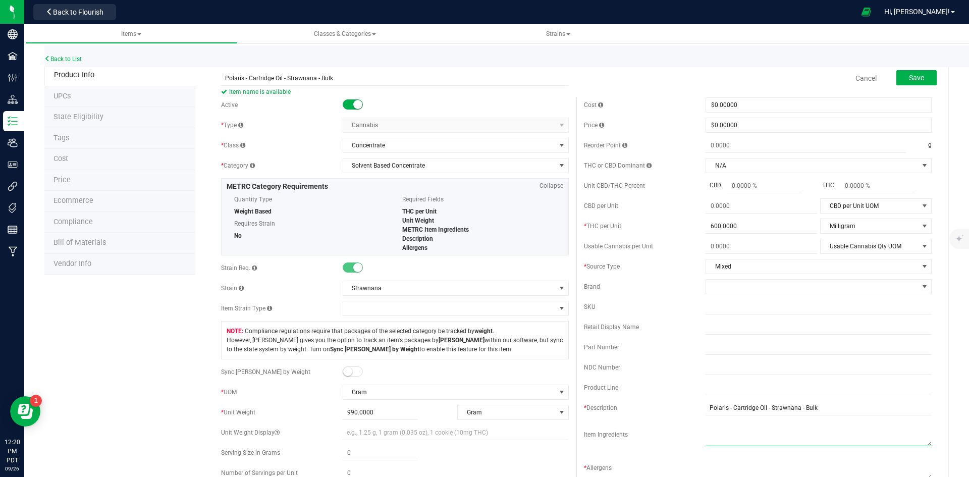
click at [727, 436] on textarea at bounding box center [818, 433] width 226 height 26
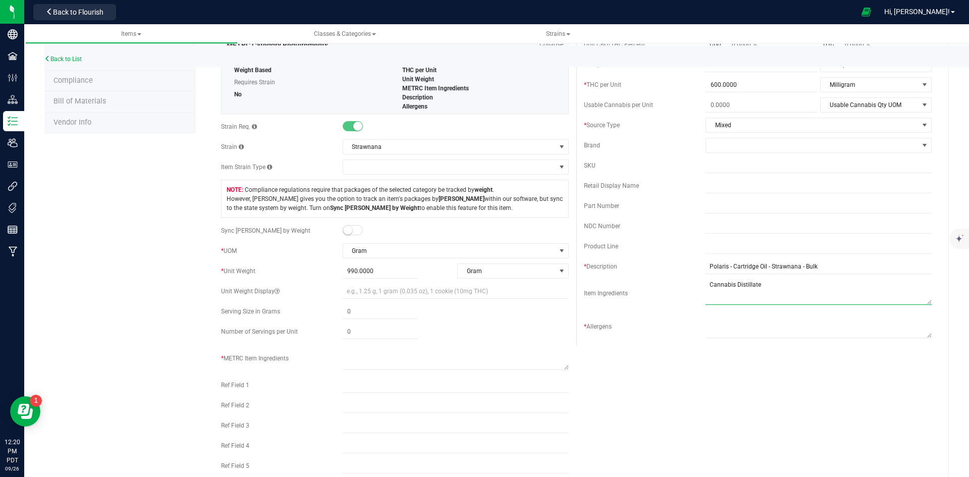
scroll to position [151, 0]
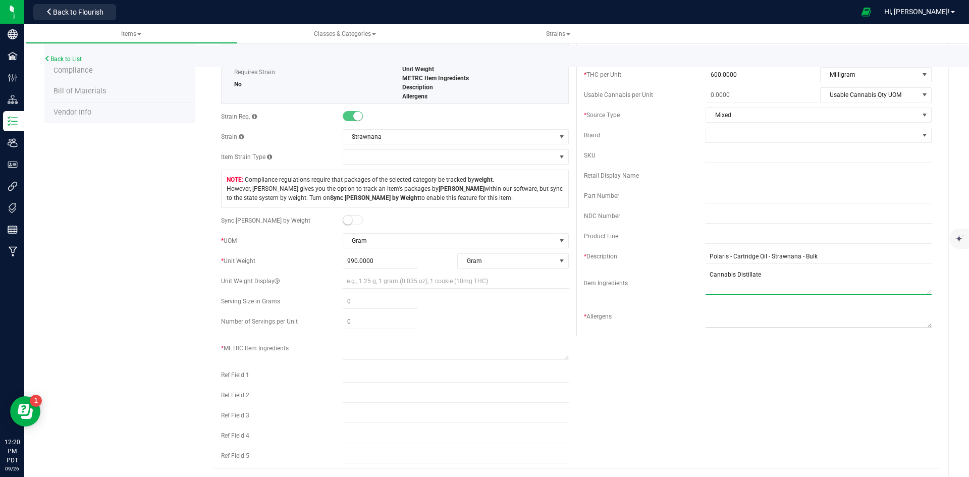
type textarea "Cannabis Distillate"
click at [761, 317] on textarea at bounding box center [818, 315] width 226 height 26
type textarea "n/a"
drag, startPoint x: 651, startPoint y: 280, endPoint x: 643, endPoint y: 286, distance: 10.5
click at [648, 283] on div "Item Ingredients" at bounding box center [758, 283] width 348 height 28
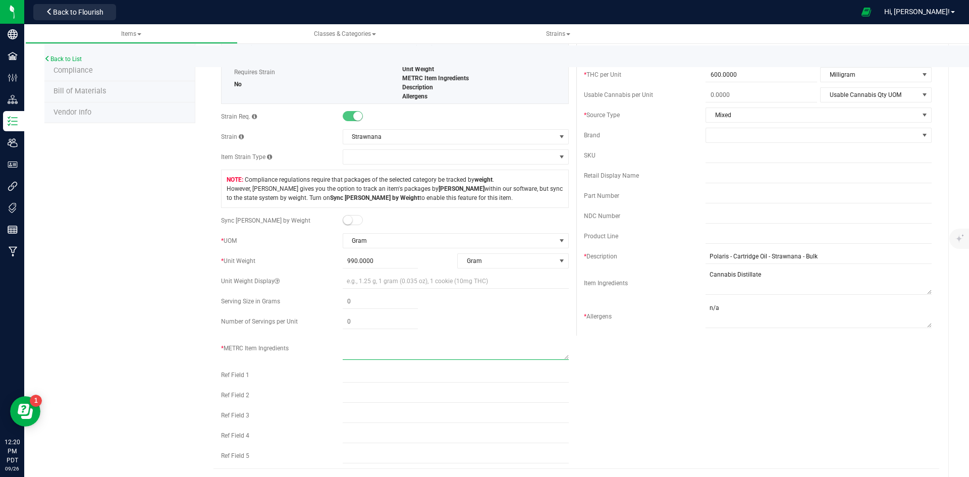
click at [384, 351] on textarea at bounding box center [456, 347] width 226 height 26
paste textarea "Cannabis Distillate"
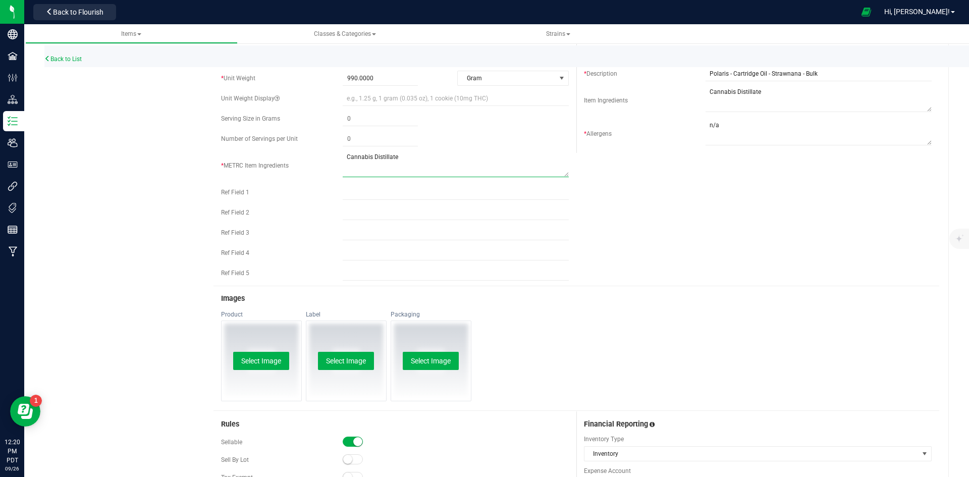
scroll to position [353, 0]
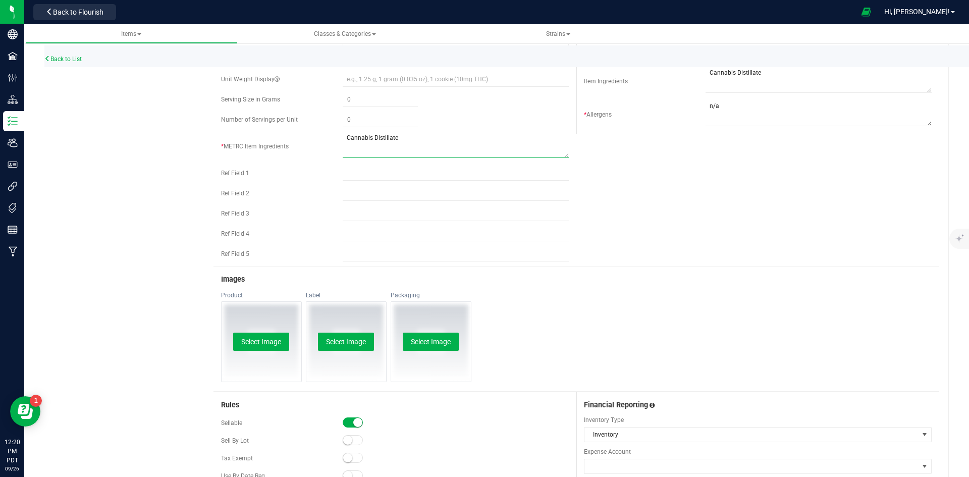
type textarea "Cannabis Distillate"
click at [270, 326] on div "Select Image" at bounding box center [261, 342] width 80 height 80
click at [257, 342] on button "Select Image" at bounding box center [261, 341] width 56 height 18
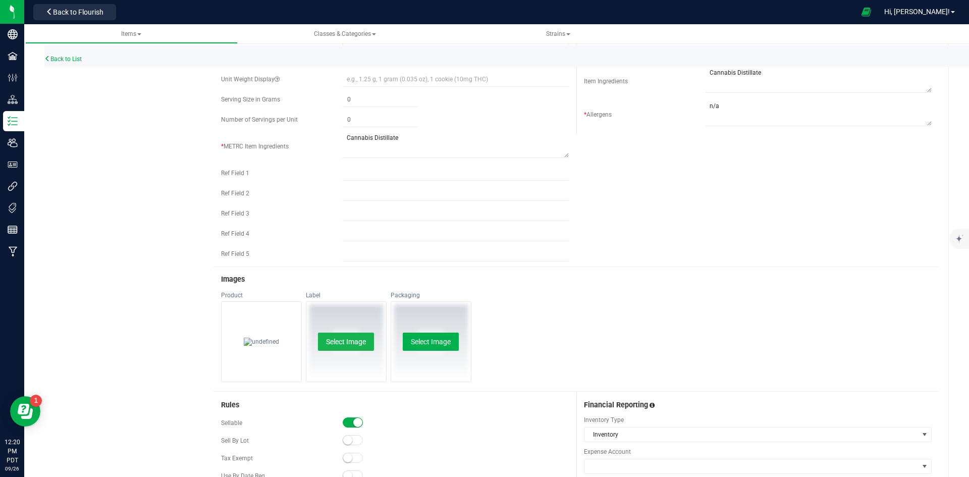
click at [362, 345] on button "Select Image" at bounding box center [346, 341] width 56 height 18
click at [421, 339] on button "Select Image" at bounding box center [431, 341] width 56 height 18
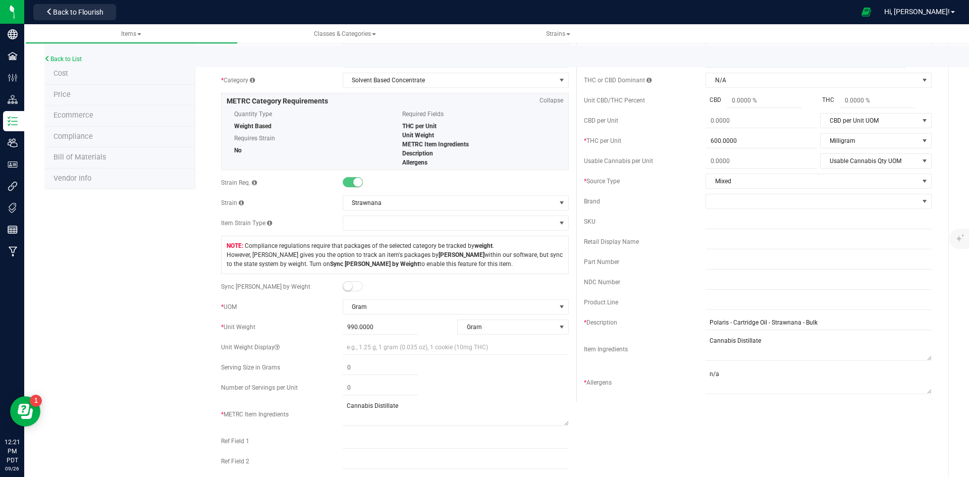
scroll to position [0, 0]
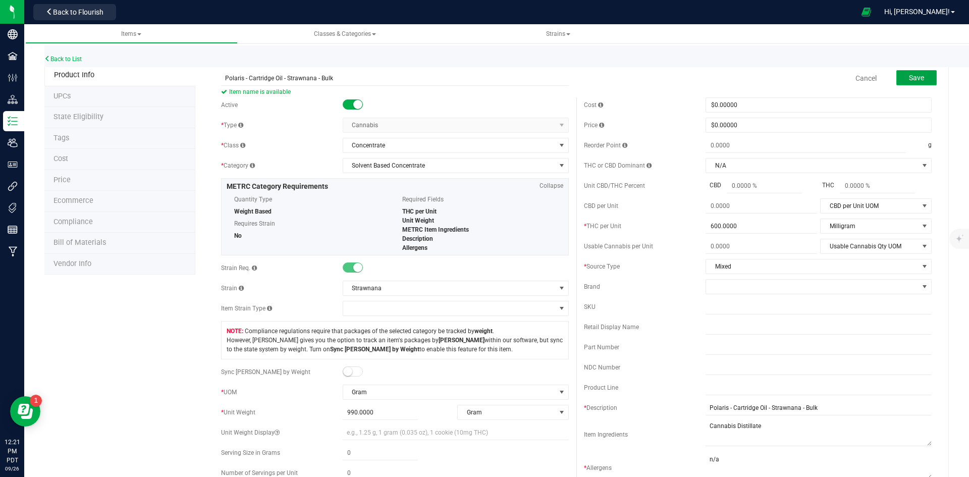
click at [915, 80] on span "Save" at bounding box center [916, 78] width 15 height 8
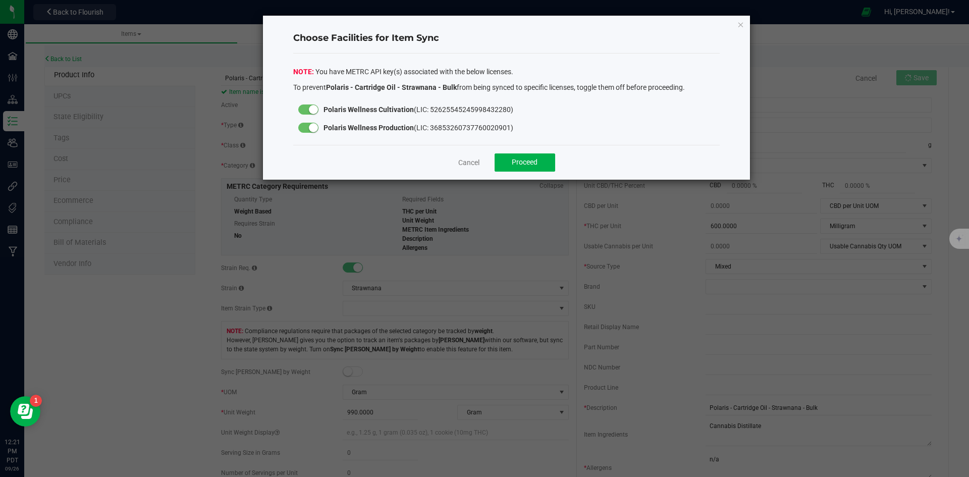
click at [307, 109] on div at bounding box center [308, 109] width 20 height 10
click at [518, 162] on span "Proceed" at bounding box center [525, 162] width 26 height 8
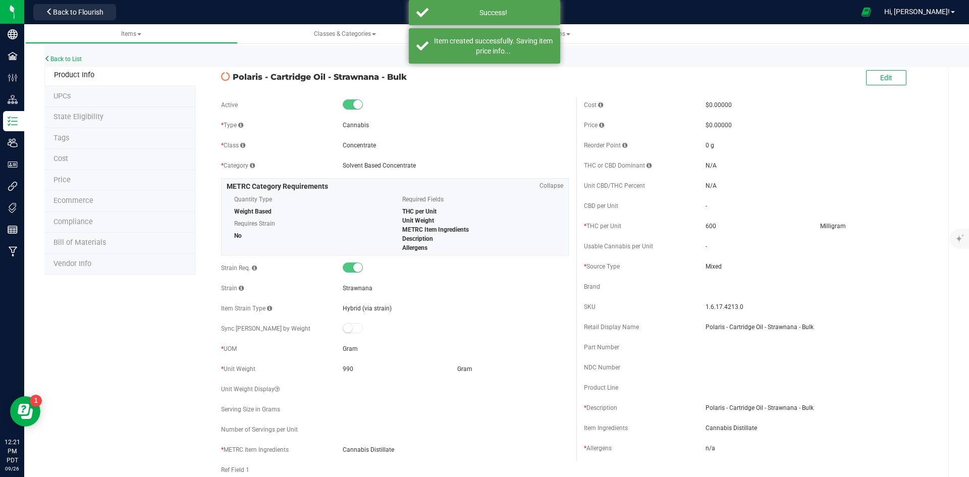
click at [59, 65] on div "Back to List" at bounding box center [528, 56] width 969 height 22
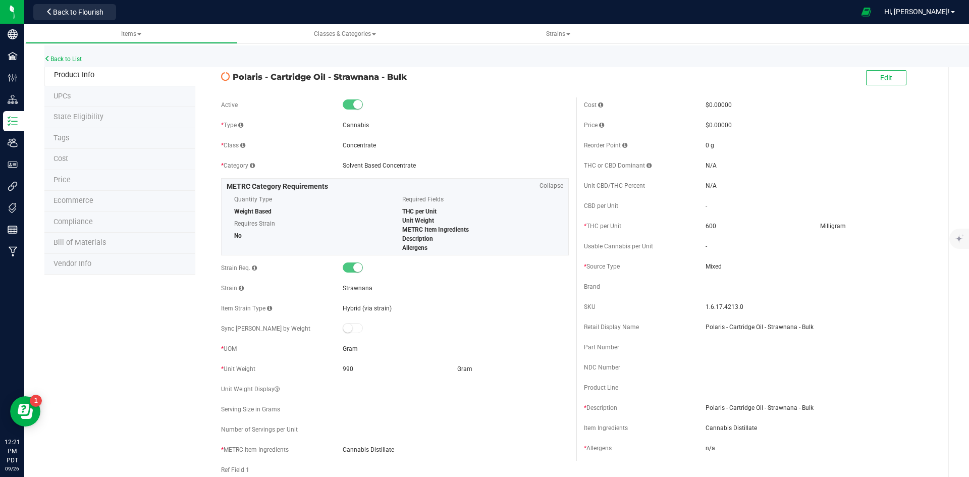
click at [70, 53] on div "Back to List" at bounding box center [528, 56] width 969 height 22
click at [71, 56] on link "Back to List" at bounding box center [62, 58] width 37 height 7
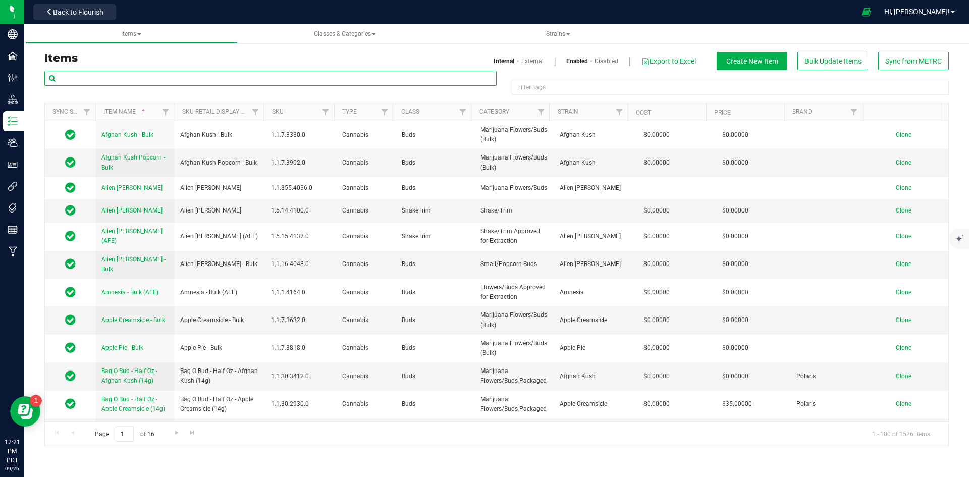
click at [192, 78] on input "text" at bounding box center [270, 78] width 452 height 15
paste input "Polaris - Cartridge Oil - Grape Dosi - Bulk"
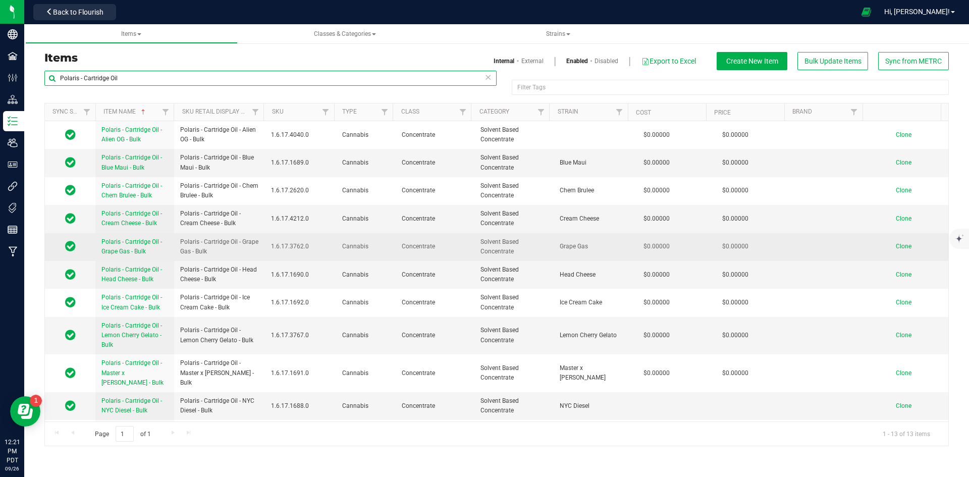
type input "Polaris - Cartridge Oil"
click at [902, 245] on span "Clone" at bounding box center [904, 246] width 16 height 7
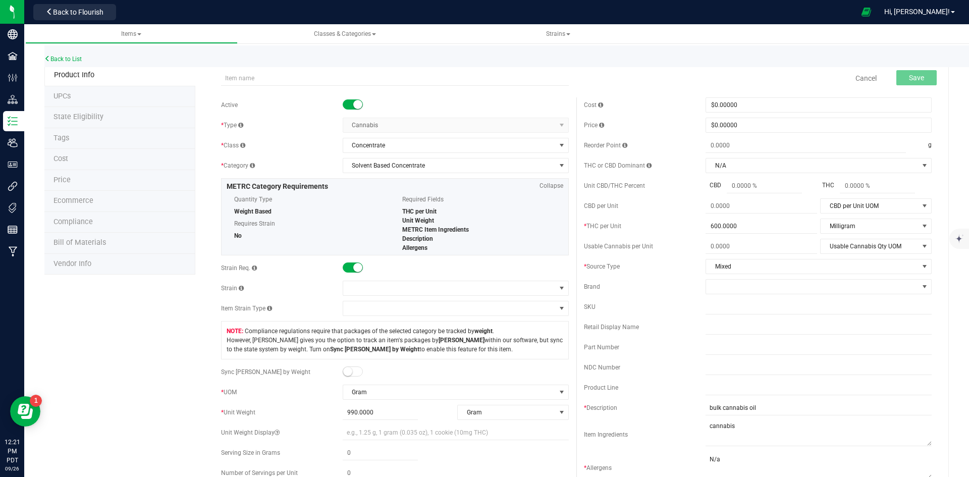
click at [305, 69] on div at bounding box center [394, 76] width 363 height 20
drag, startPoint x: 264, startPoint y: 75, endPoint x: 271, endPoint y: 73, distance: 8.0
click at [264, 74] on input "text" at bounding box center [395, 78] width 348 height 15
paste input "Polaris - Cartridge Oil - Grape Dosi - Bulk"
type input "Polaris - Cartridge Oil - Grape Dosi - Bulk"
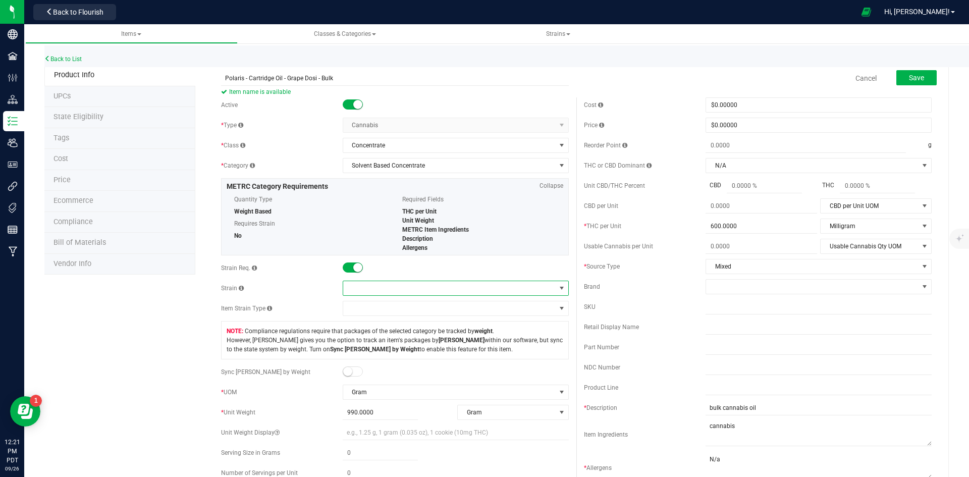
drag, startPoint x: 376, startPoint y: 285, endPoint x: 385, endPoint y: 257, distance: 29.0
click at [385, 283] on span at bounding box center [449, 288] width 212 height 14
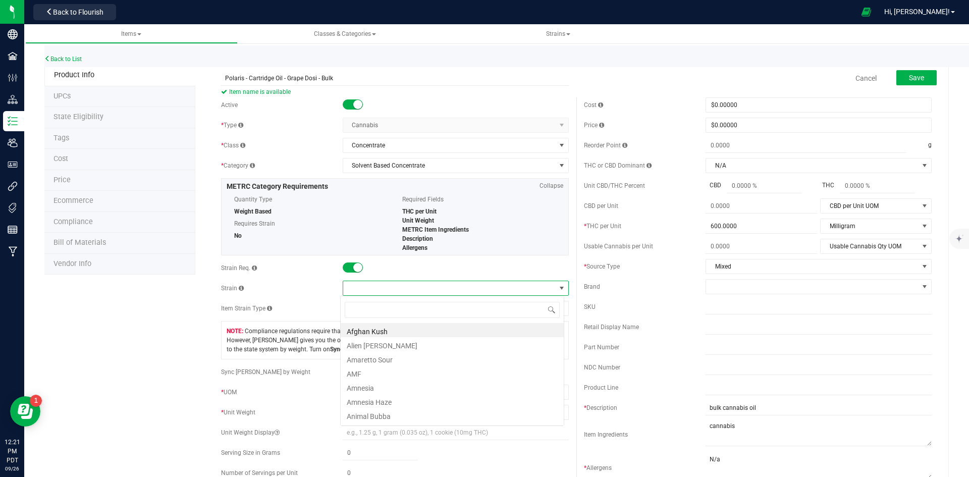
scroll to position [15, 224]
type input "grape dosi"
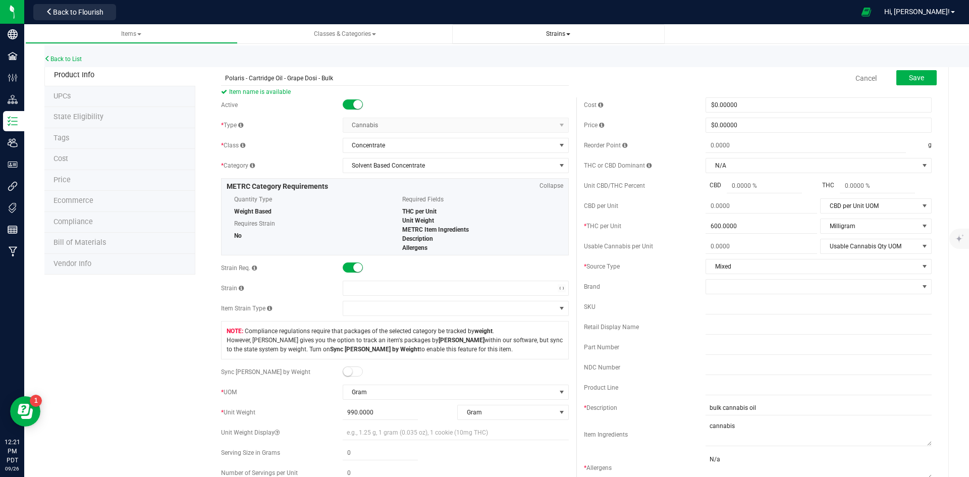
click at [556, 33] on span "Strains" at bounding box center [558, 33] width 24 height 7
click at [514, 78] on span "Create new strain" at bounding box center [494, 76] width 55 height 8
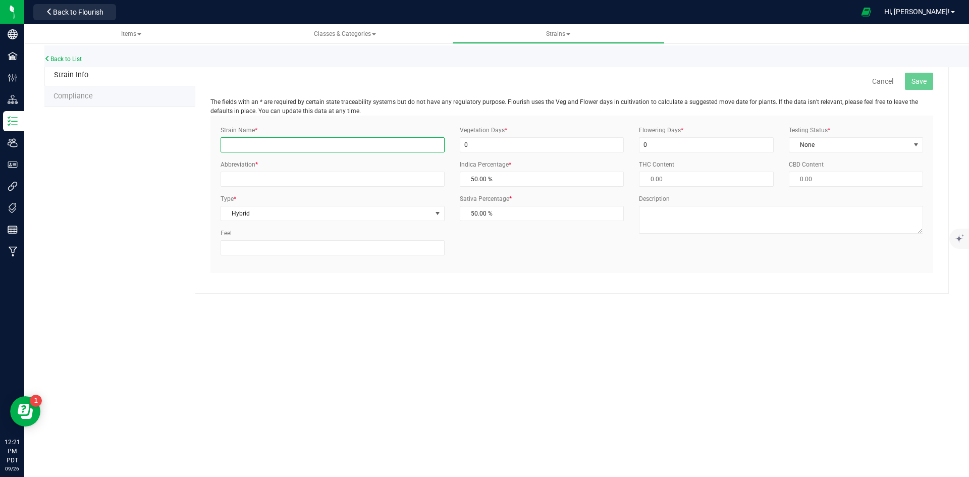
click at [313, 144] on input "Strain Name *" at bounding box center [332, 144] width 224 height 15
type input "Grape Dosi"
click at [571, 146] on input "0" at bounding box center [542, 144] width 164 height 15
drag, startPoint x: 658, startPoint y: 141, endPoint x: 632, endPoint y: 142, distance: 26.3
click at [644, 141] on input "0" at bounding box center [706, 144] width 134 height 15
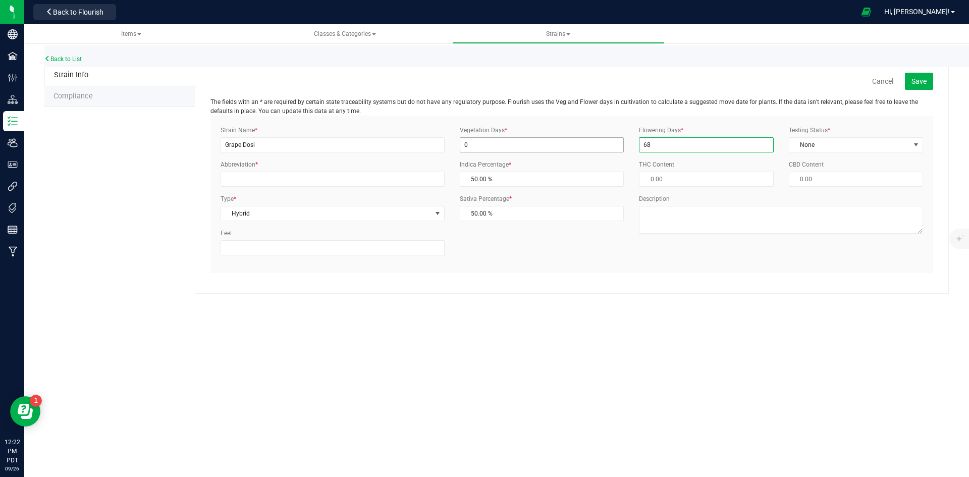
type input "68"
click at [537, 140] on input "0" at bounding box center [542, 144] width 164 height 15
type input "24"
click at [863, 146] on span "None" at bounding box center [849, 145] width 121 height 14
click at [834, 176] on li "ThirdParty" at bounding box center [855, 177] width 133 height 15
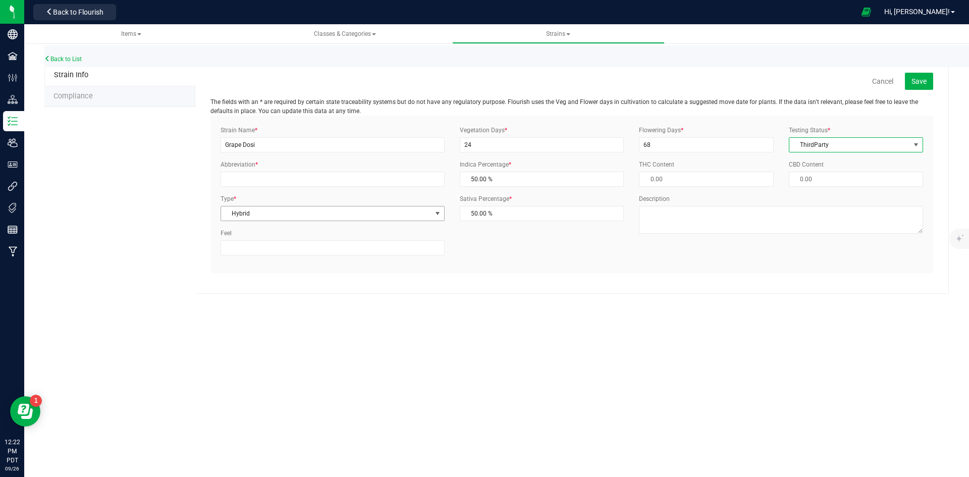
click at [303, 215] on span "Hybrid" at bounding box center [326, 213] width 210 height 14
click at [253, 286] on li "THC" at bounding box center [332, 290] width 223 height 15
drag, startPoint x: 449, startPoint y: 316, endPoint x: 452, endPoint y: 311, distance: 5.6
click at [450, 316] on div "Items Classes & Categories Strains All strains Create new strain Back to List S…" at bounding box center [496, 250] width 944 height 453
click at [256, 178] on input "Abbreviation *" at bounding box center [332, 179] width 224 height 15
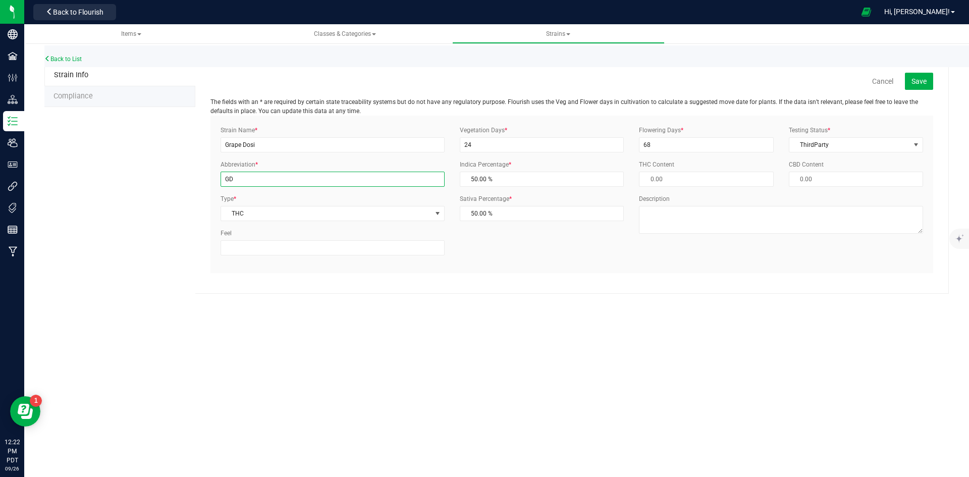
type input "GD"
click at [130, 33] on span "Items" at bounding box center [131, 33] width 20 height 7
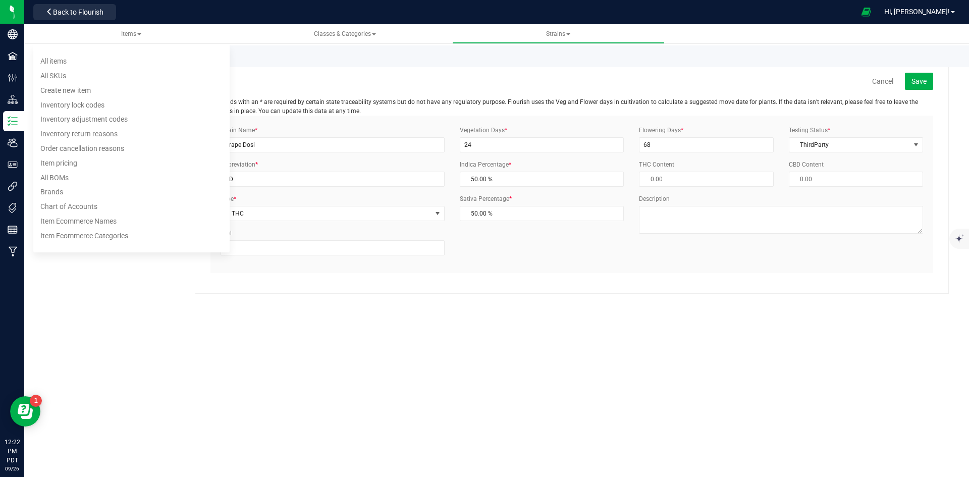
click at [421, 64] on div "Back to List" at bounding box center [528, 56] width 969 height 22
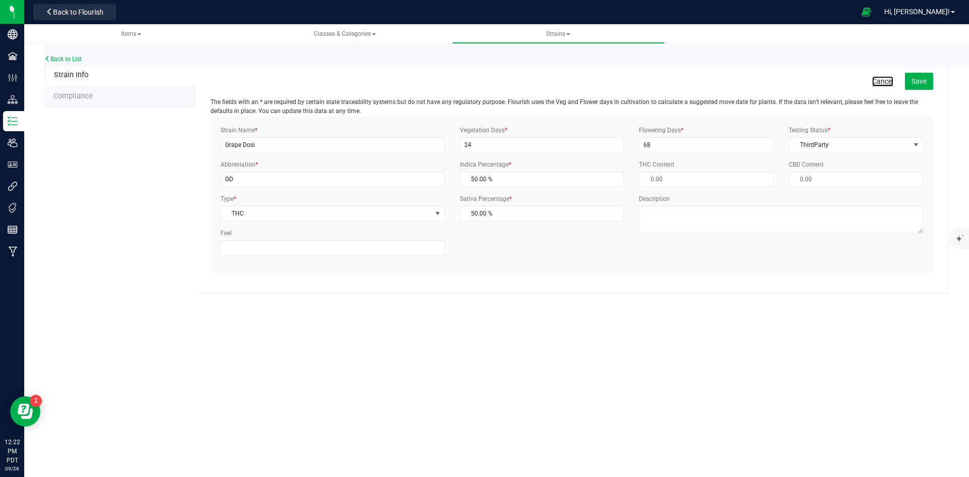
click at [887, 81] on link "Cancel" at bounding box center [882, 81] width 21 height 10
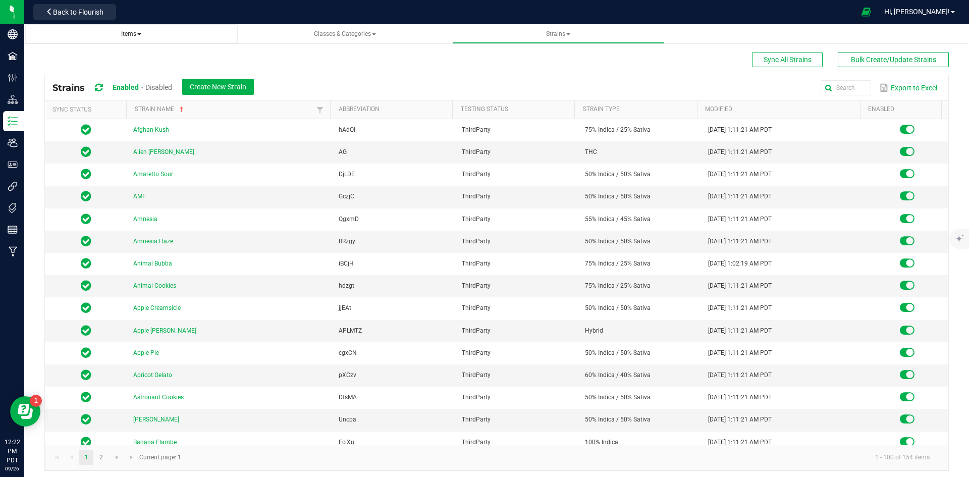
click at [137, 32] on span "Items" at bounding box center [131, 33] width 20 height 7
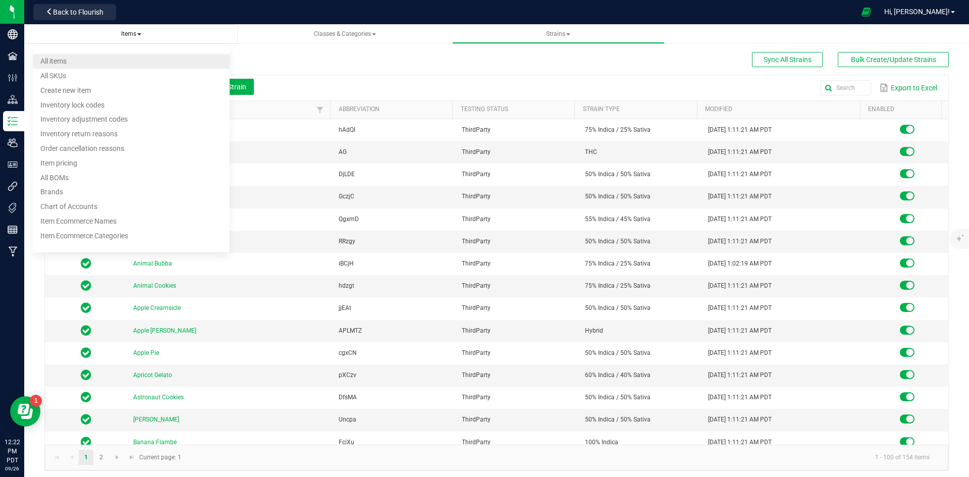
click at [77, 55] on li "All items" at bounding box center [131, 61] width 196 height 15
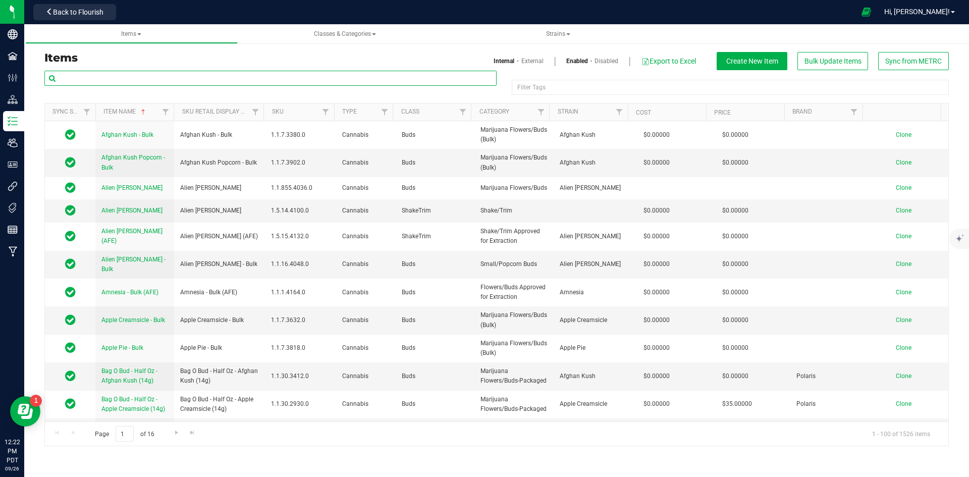
click at [211, 78] on input "text" at bounding box center [270, 78] width 452 height 15
paste input "Polaris - Cartridge Oil - Grape Dosi - Bulk"
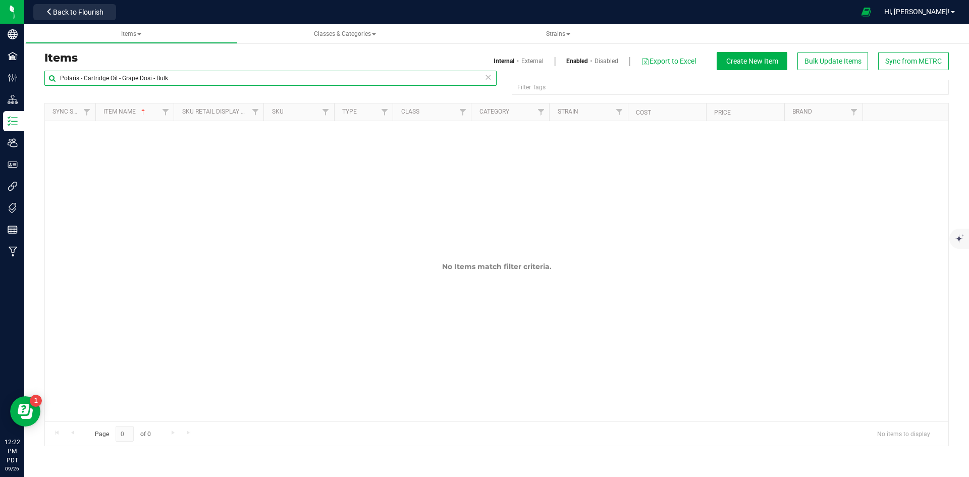
click at [227, 83] on input "Polaris - Cartridge Oil - Grape Dosi - Bulk" at bounding box center [270, 78] width 452 height 15
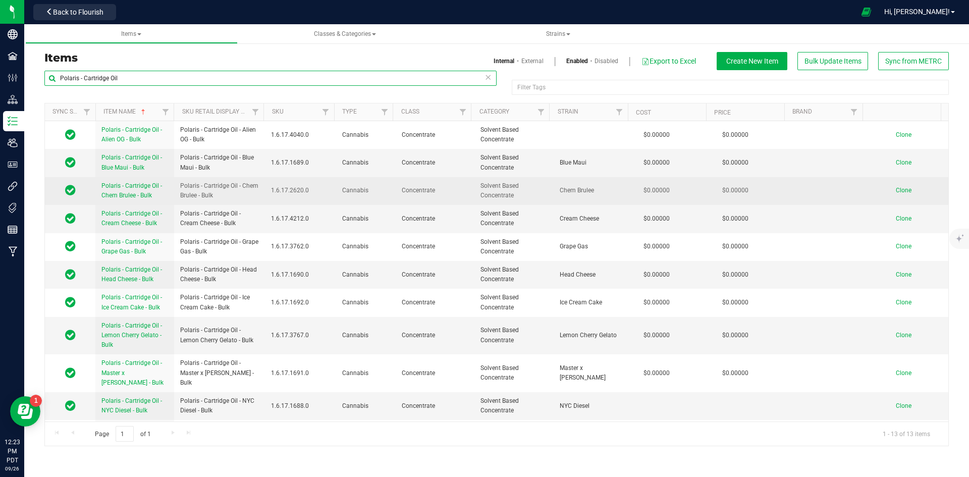
type input "Polaris - Cartridge Oil"
click at [898, 191] on span "Clone" at bounding box center [904, 190] width 16 height 7
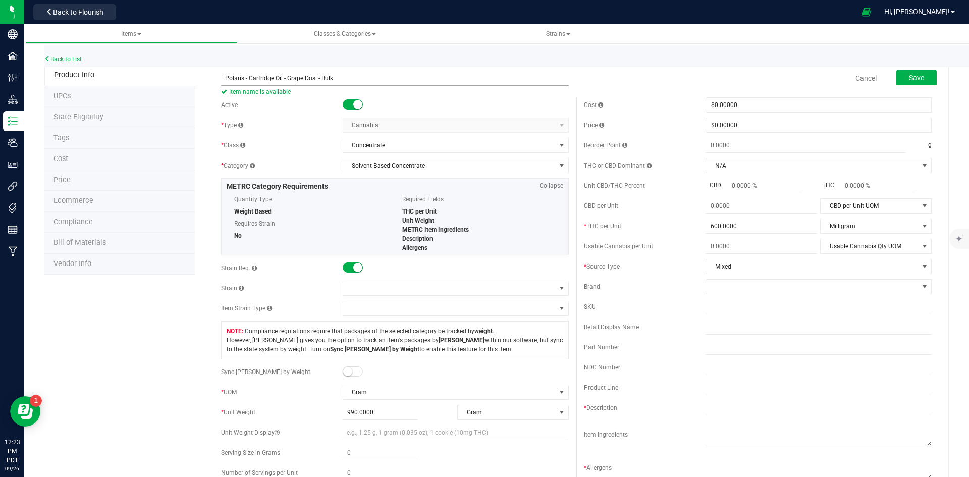
click at [225, 80] on input "Polaris - Cartridge Oil - Grape Dosi - Bulk" at bounding box center [395, 78] width 348 height 15
type input "Polaris - Cartridge Oil - Grape Dosi - Bulk"
click at [723, 408] on input "text" at bounding box center [818, 407] width 226 height 15
paste input "Polaris - Cartridge Oil - Grape Dosi - Bulk"
type input "Polaris - Cartridge Oil - Grape Dosi - Bulk"
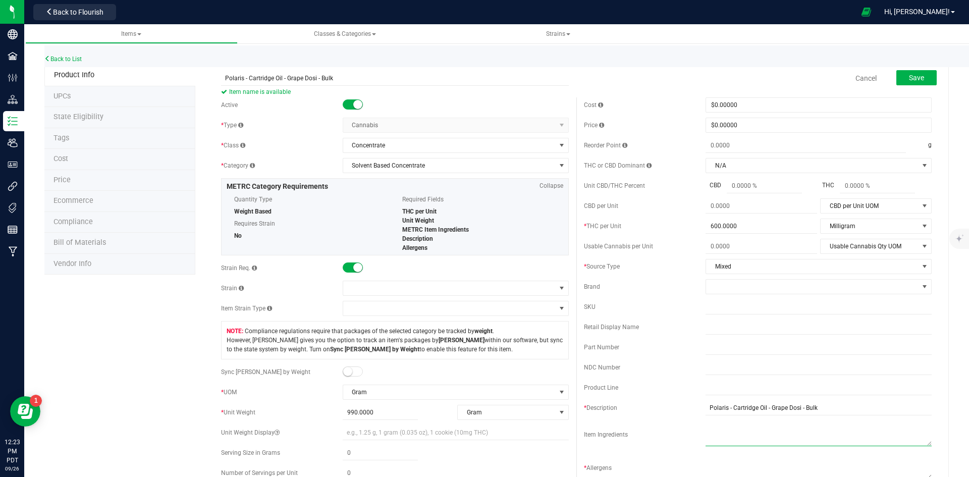
click at [743, 429] on textarea at bounding box center [818, 433] width 226 height 26
type textarea "Cannabis Distillate"
drag, startPoint x: 705, startPoint y: 461, endPoint x: 701, endPoint y: 448, distance: 13.6
click at [705, 458] on textarea at bounding box center [818, 467] width 226 height 26
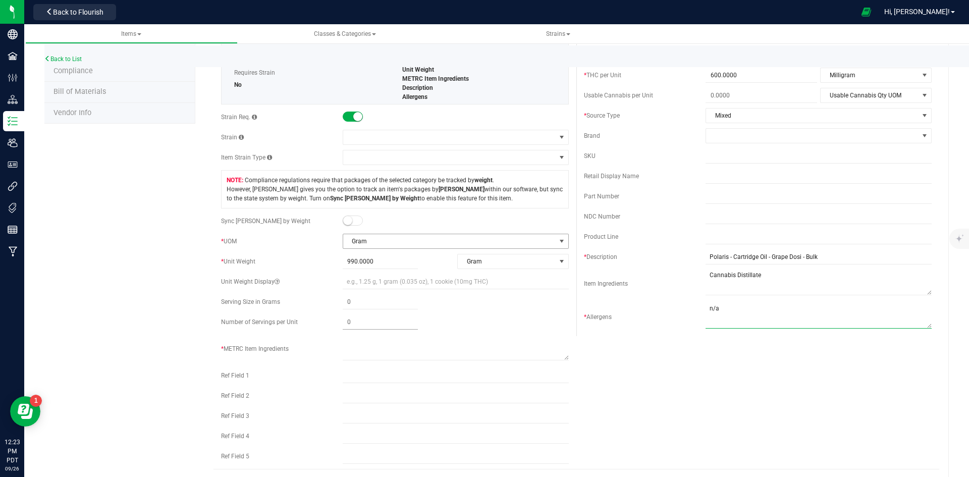
scroll to position [151, 0]
type textarea "n/a"
click at [364, 348] on textarea at bounding box center [456, 347] width 226 height 26
drag, startPoint x: 718, startPoint y: 276, endPoint x: 631, endPoint y: 298, distance: 89.4
click at [633, 292] on div "Item Ingredients" at bounding box center [758, 283] width 348 height 28
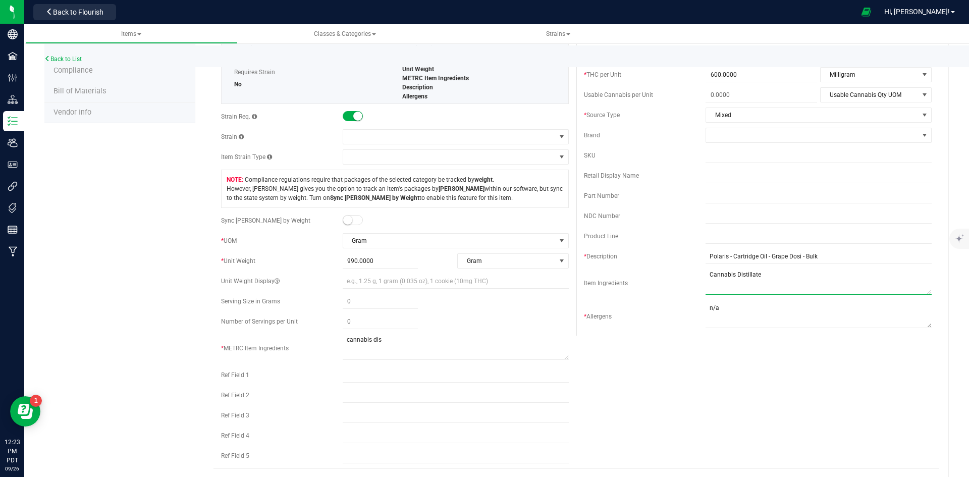
click at [784, 282] on textarea at bounding box center [818, 282] width 226 height 26
drag, startPoint x: 775, startPoint y: 278, endPoint x: 633, endPoint y: 290, distance: 142.7
click at [635, 287] on div "Item Ingredients" at bounding box center [758, 283] width 348 height 28
drag, startPoint x: 340, startPoint y: 341, endPoint x: 317, endPoint y: 341, distance: 22.2
click at [319, 341] on div "* METRC Item Ingredients" at bounding box center [395, 348] width 348 height 28
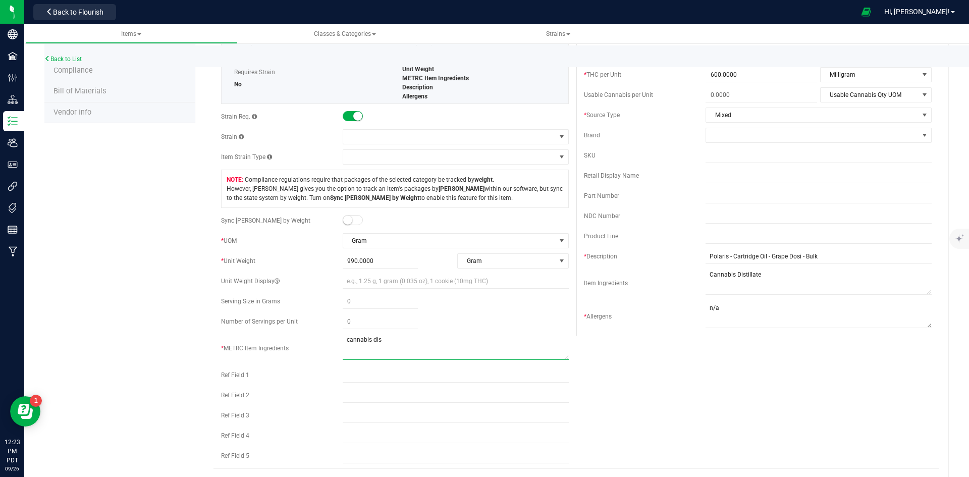
paste textarea "Cannabis Distillate"
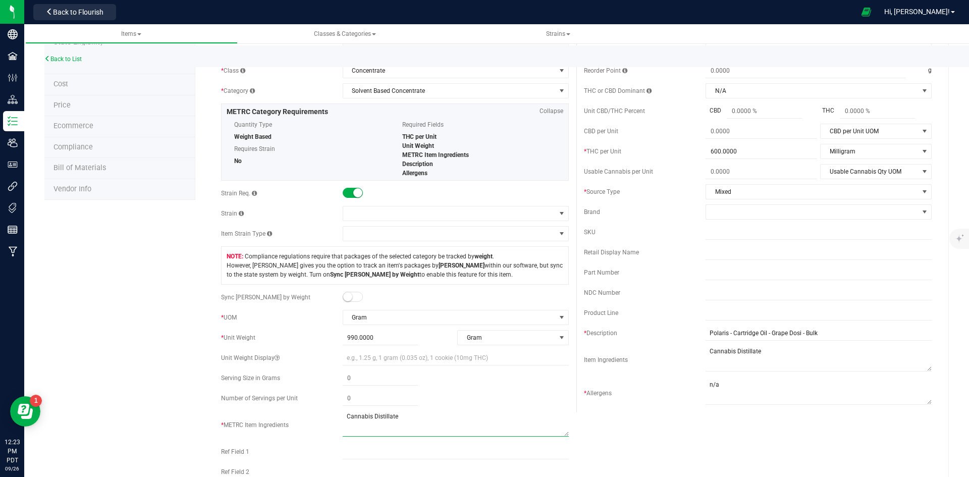
scroll to position [0, 0]
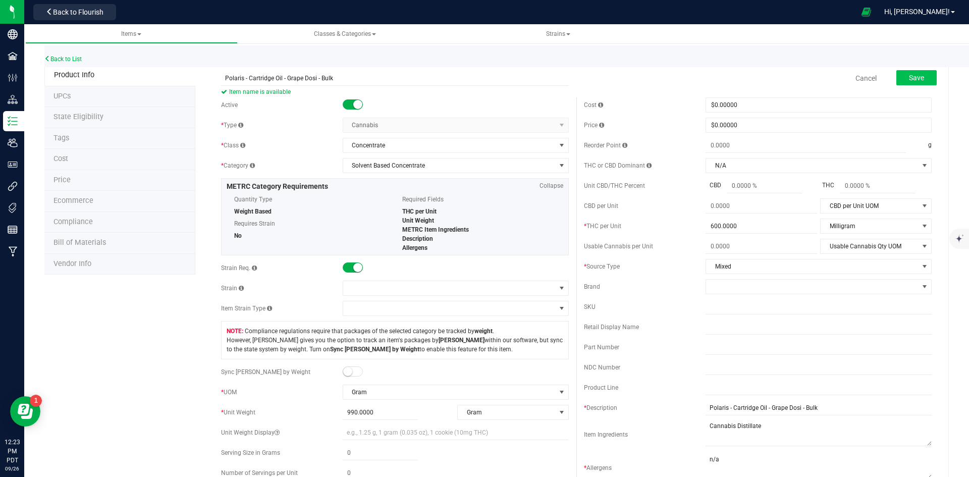
type textarea "Cannabis Distillate"
click at [909, 82] on span "Save" at bounding box center [916, 78] width 15 height 8
drag, startPoint x: 703, startPoint y: 64, endPoint x: 423, endPoint y: 188, distance: 306.7
click at [696, 64] on div "Back to List" at bounding box center [528, 56] width 969 height 22
click at [359, 293] on span at bounding box center [449, 288] width 212 height 14
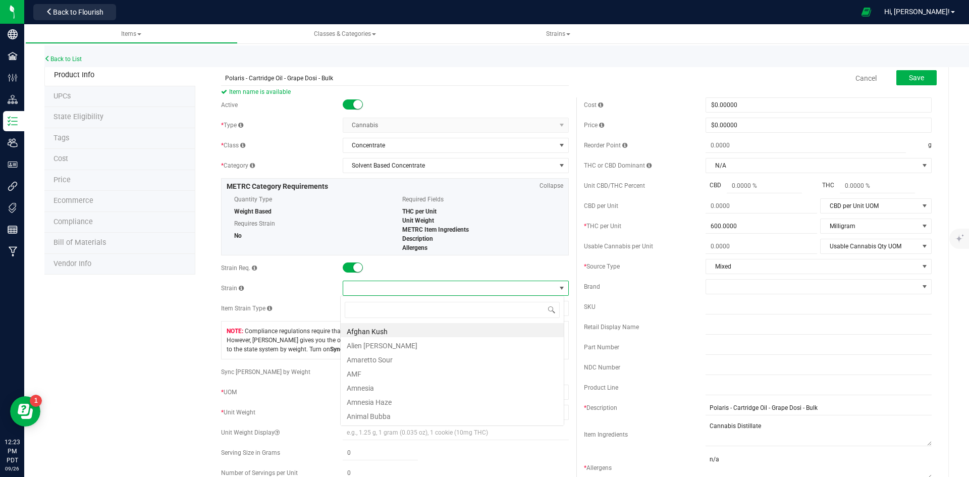
scroll to position [15, 224]
click at [343, 268] on span at bounding box center [353, 267] width 20 height 10
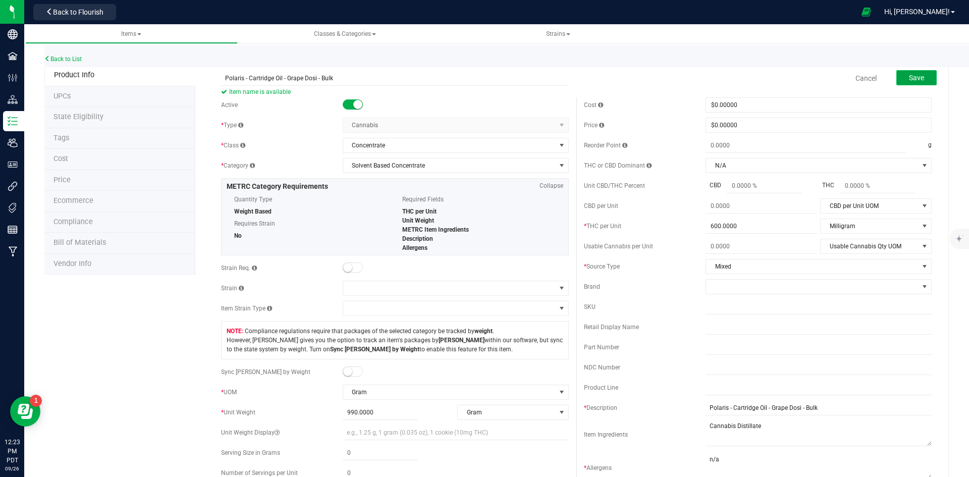
click at [914, 74] on span "Save" at bounding box center [916, 78] width 15 height 8
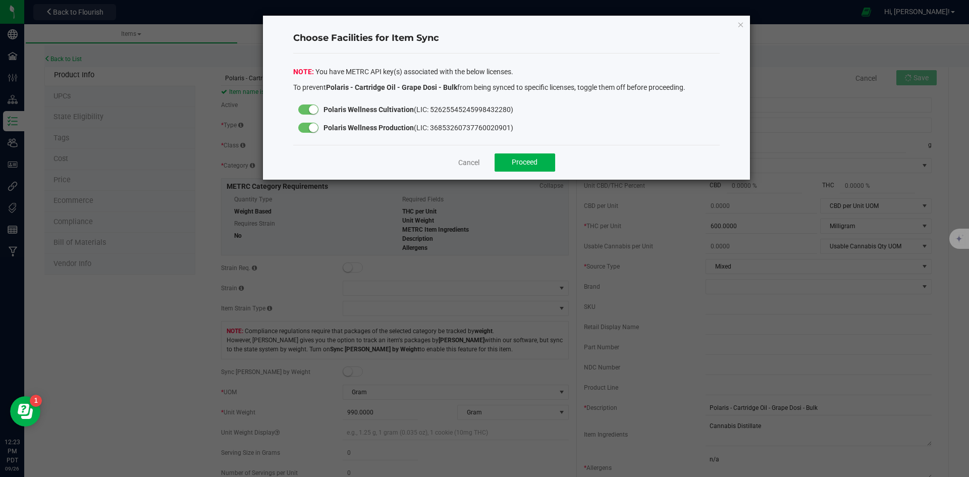
click at [307, 110] on div at bounding box center [308, 109] width 20 height 10
click at [532, 159] on span "Proceed" at bounding box center [525, 162] width 26 height 8
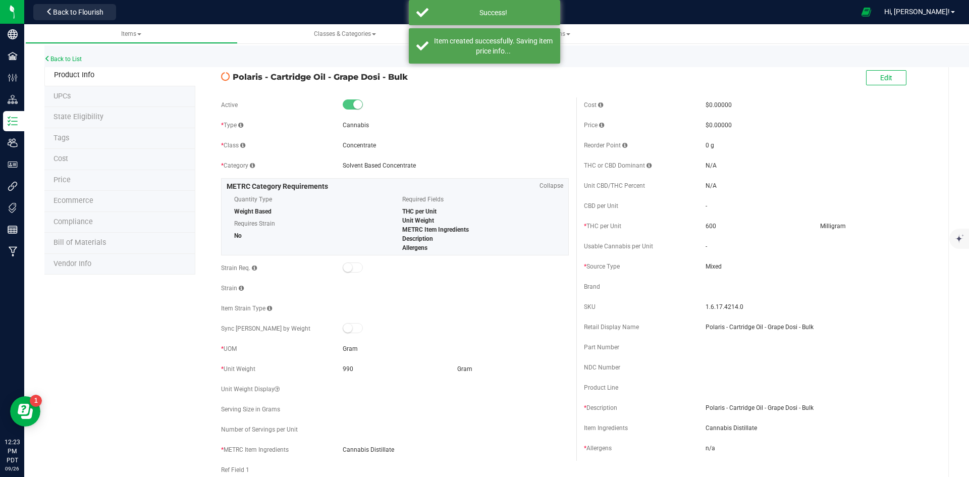
click at [75, 55] on div "Back to List" at bounding box center [528, 56] width 969 height 22
click at [100, 18] on button "Back to Flourish" at bounding box center [74, 12] width 83 height 16
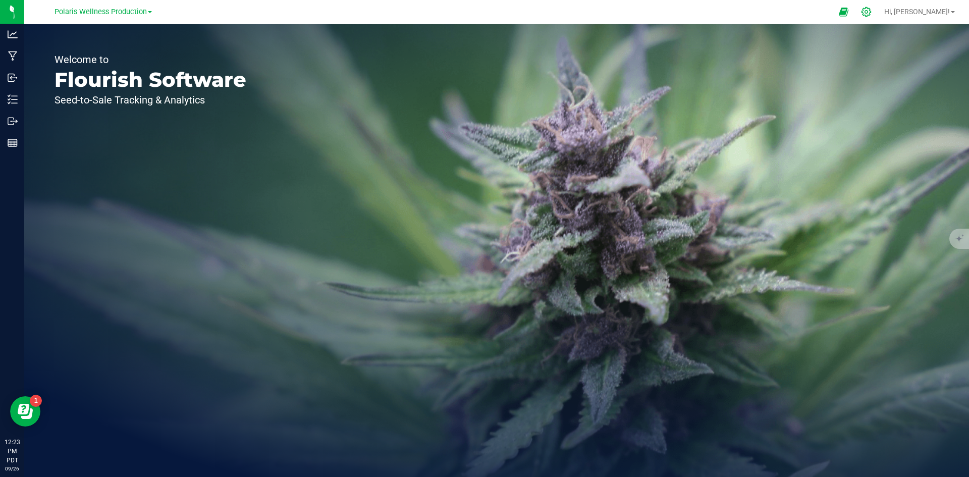
click at [871, 7] on icon at bounding box center [866, 12] width 11 height 11
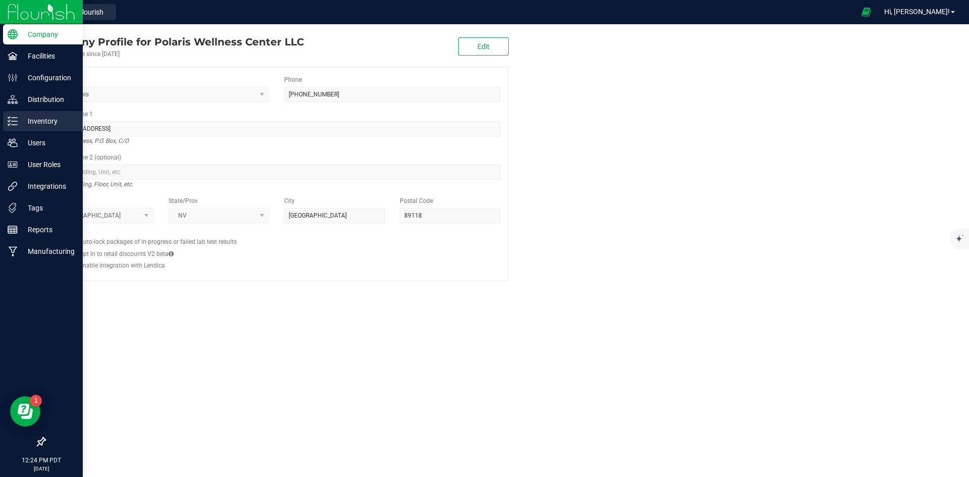
click at [57, 124] on p "Inventory" at bounding box center [48, 121] width 61 height 12
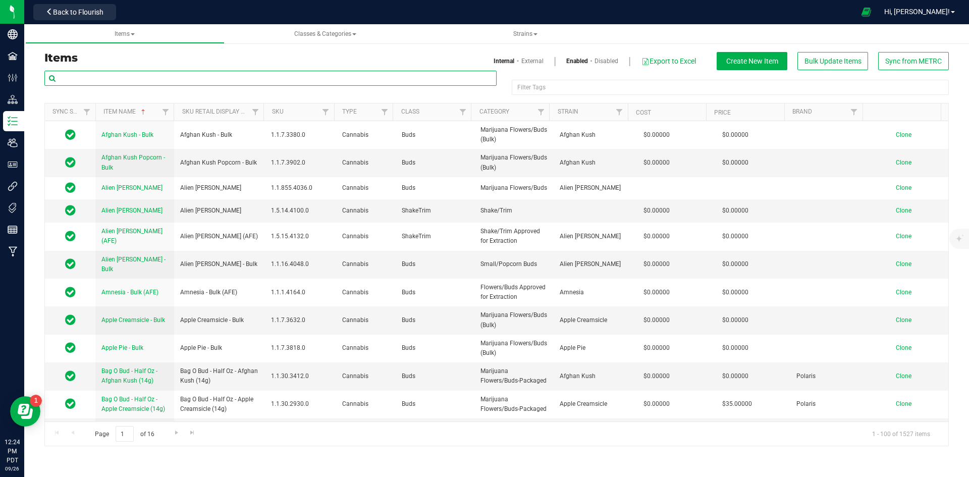
click at [247, 79] on input "text" at bounding box center [270, 78] width 452 height 15
paste input "Cannabis Distillate"
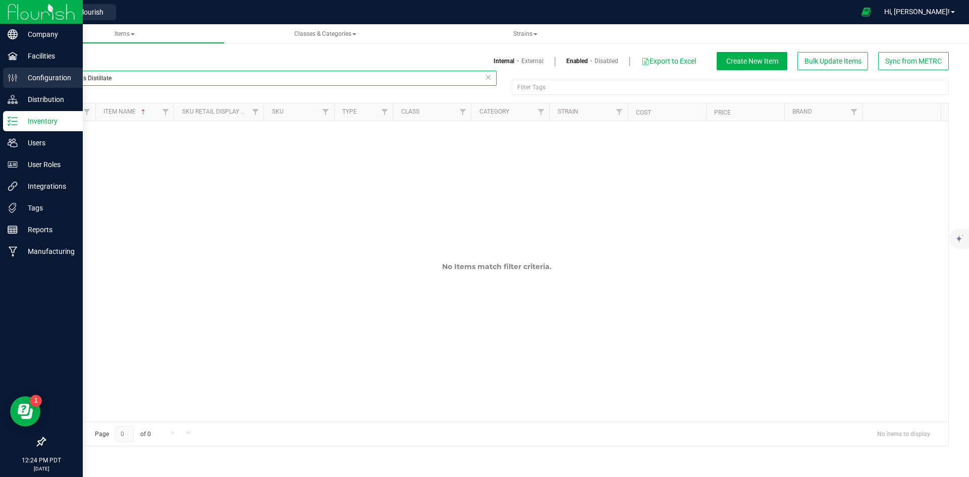
drag, startPoint x: 136, startPoint y: 79, endPoint x: 7, endPoint y: 82, distance: 129.2
click at [9, 80] on div "Company Facilities Configuration Distribution Inventory Users User Roles Integr…" at bounding box center [484, 238] width 969 height 477
paste input "Polaris - Cartridge Oil - Papaya - Bulk"
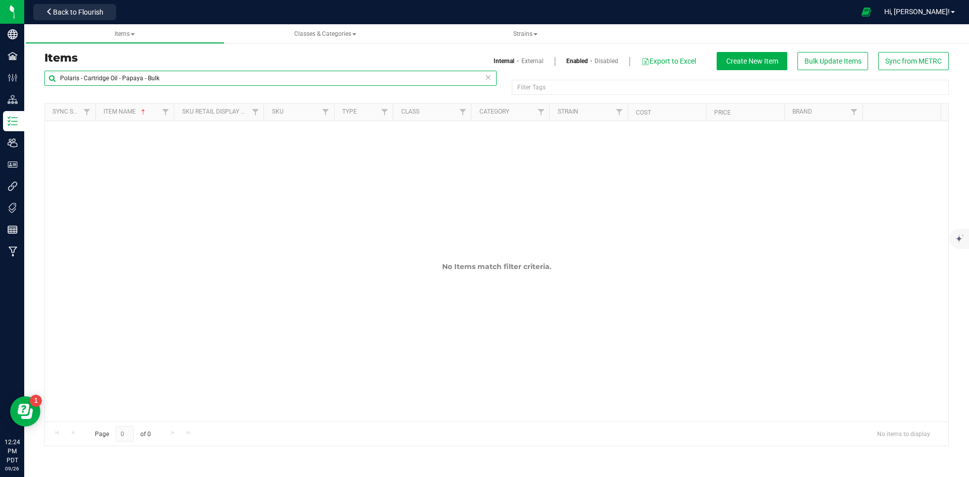
click at [326, 79] on input "Polaris - Cartridge Oil - Papaya - Bulk" at bounding box center [270, 78] width 452 height 15
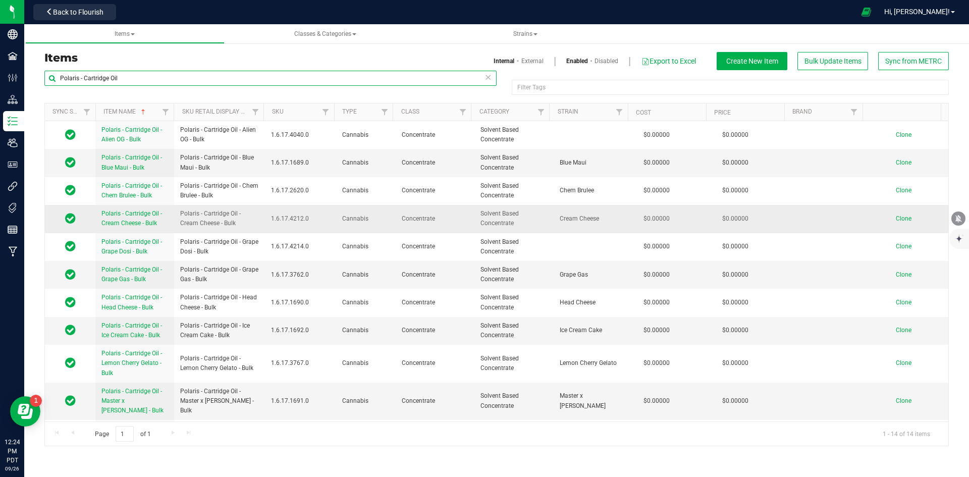
type input "Polaris - Cartridge Oil"
click at [896, 215] on span "Clone" at bounding box center [904, 218] width 16 height 7
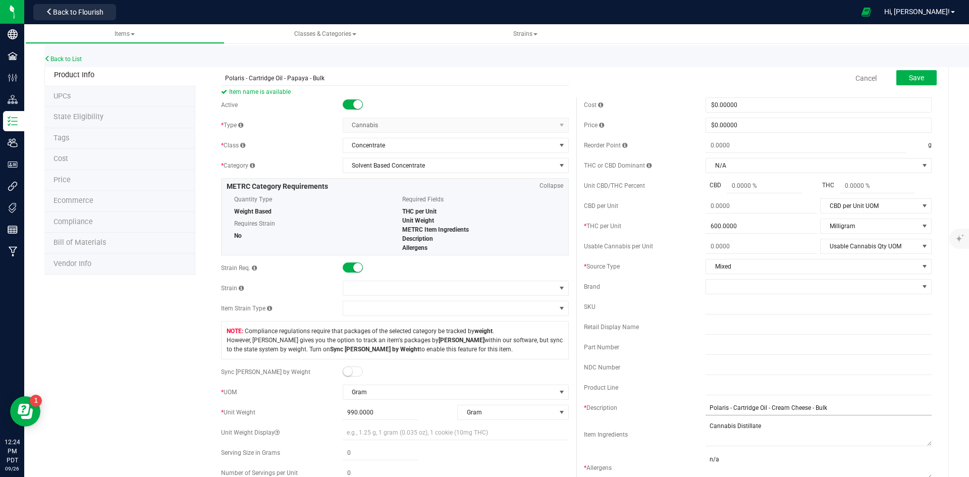
type input "Polaris - Cartridge Oil - Papaya - Bulk"
drag, startPoint x: 838, startPoint y: 406, endPoint x: 528, endPoint y: 406, distance: 309.8
click at [530, 406] on div "Active * Type Cannabis Select type Cannabis Non-Inventory Raw Materials Supplie…" at bounding box center [576, 358] width 726 height 522
paste input "Papaya"
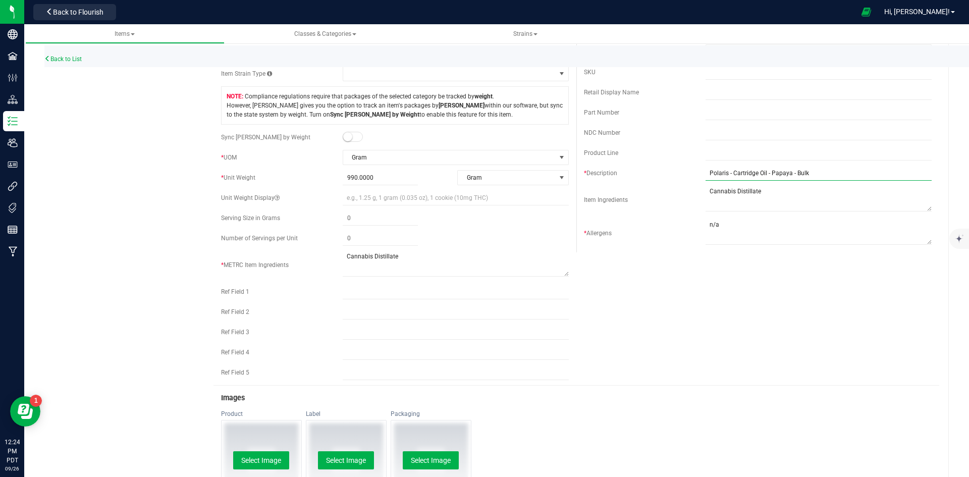
scroll to position [252, 0]
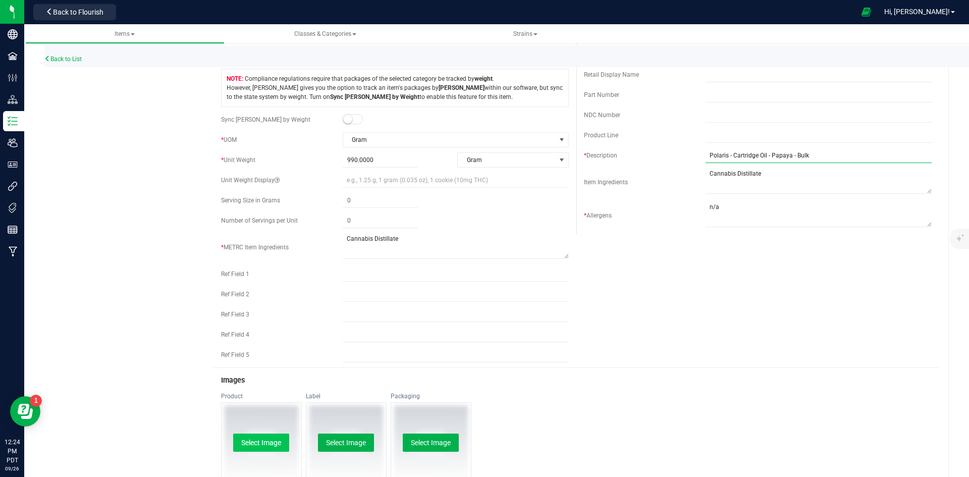
type input "Polaris - Cartridge Oil - Papaya - Bulk"
click at [265, 439] on button "Select Image" at bounding box center [261, 442] width 56 height 18
click at [353, 439] on button "Select Image" at bounding box center [346, 442] width 56 height 18
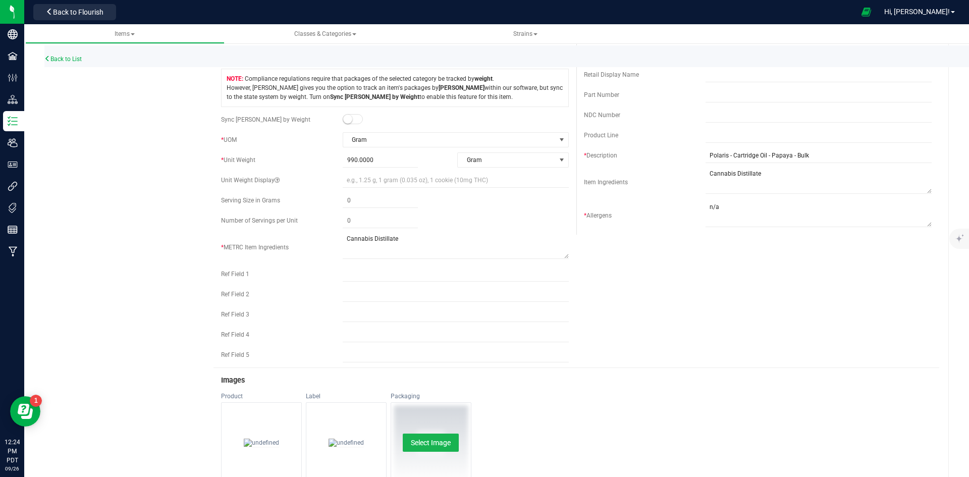
click at [434, 443] on button "Select Image" at bounding box center [431, 442] width 56 height 18
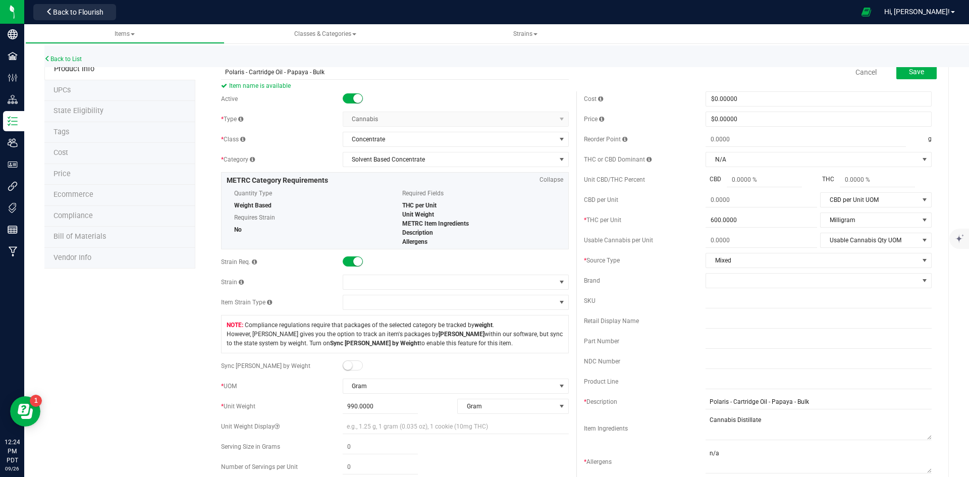
scroll to position [0, 0]
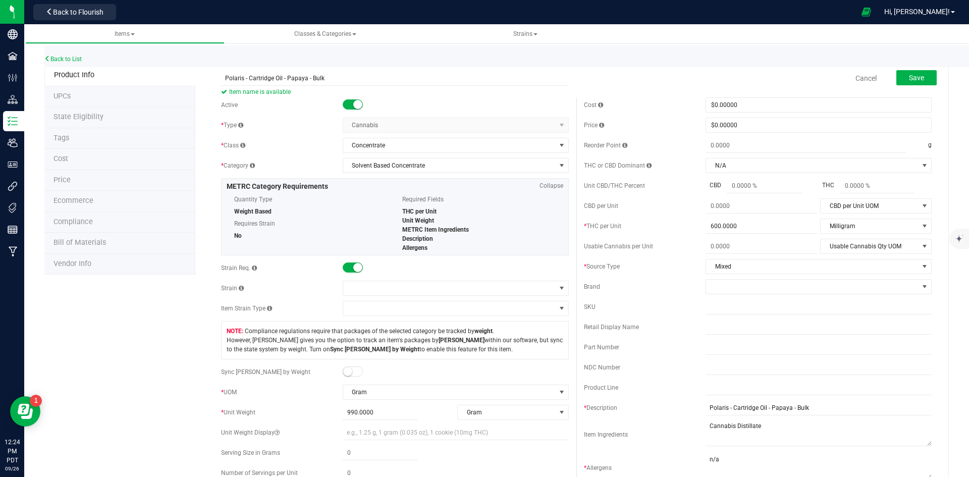
click at [343, 265] on span at bounding box center [353, 267] width 20 height 10
click at [362, 289] on span at bounding box center [449, 288] width 212 height 14
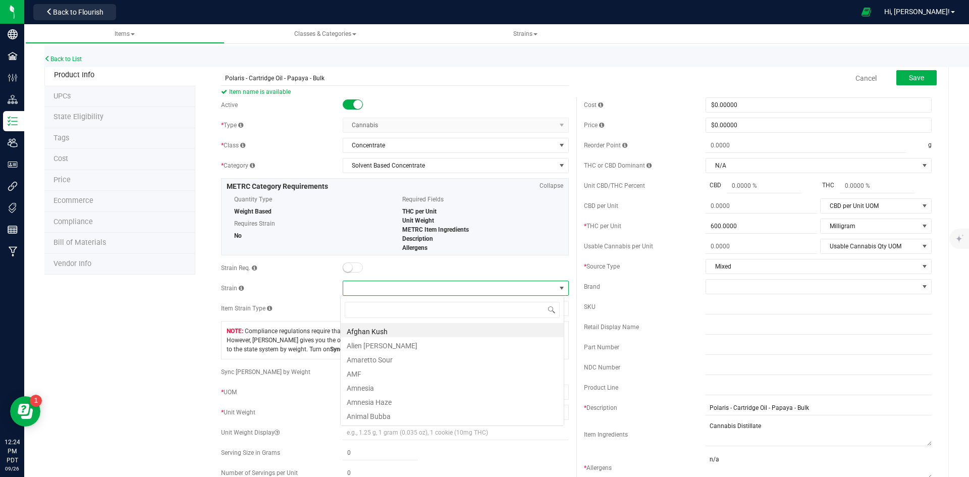
scroll to position [15, 224]
type input "p"
click at [919, 80] on button "Save" at bounding box center [916, 77] width 40 height 15
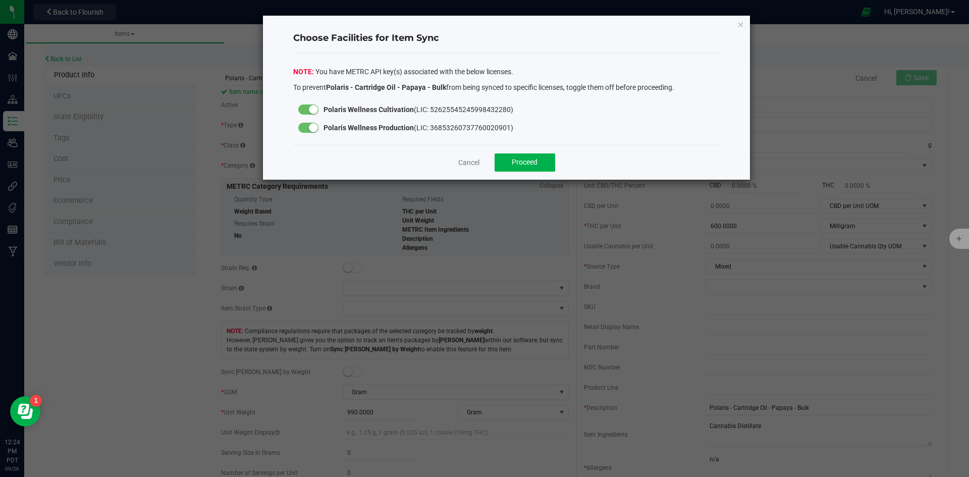
drag, startPoint x: 308, startPoint y: 107, endPoint x: 336, endPoint y: 123, distance: 32.1
click at [307, 107] on div at bounding box center [308, 109] width 20 height 10
click at [523, 164] on span "Proceed" at bounding box center [525, 162] width 26 height 8
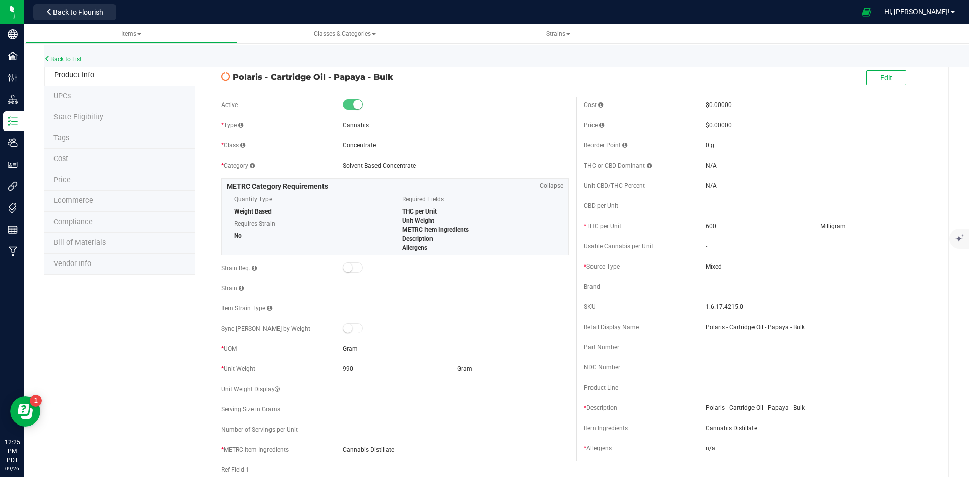
click at [59, 59] on link "Back to List" at bounding box center [62, 58] width 37 height 7
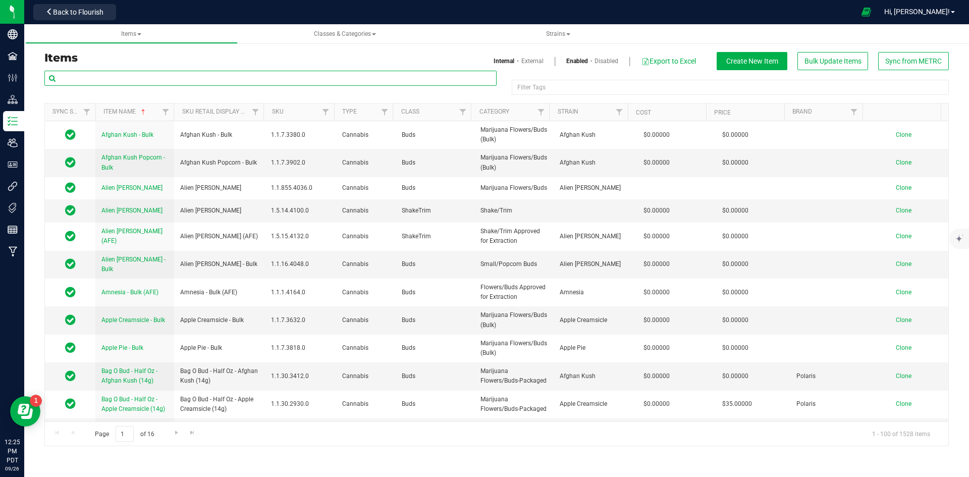
click at [158, 77] on input "text" at bounding box center [270, 78] width 452 height 15
paste input "Polaris - Cartridge Oil - Kush Mints - Bulk"
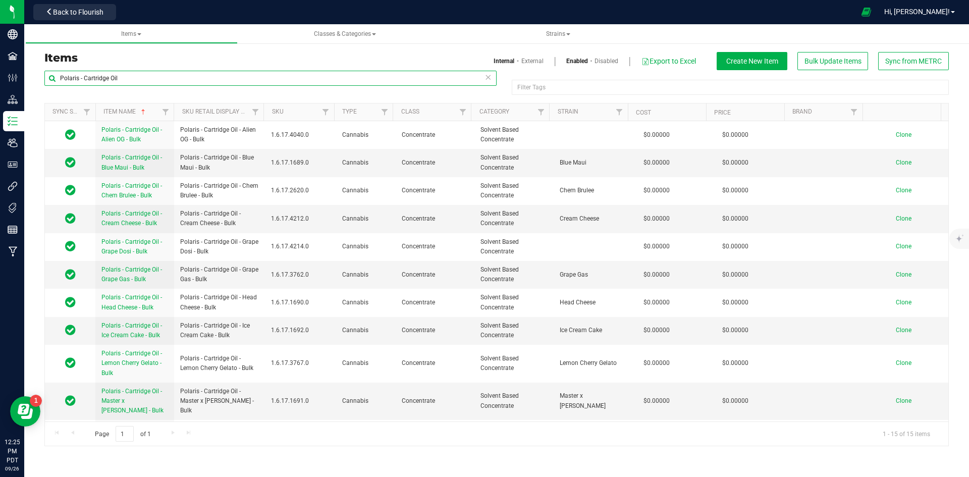
type input "Polaris - Cartridge Oil"
click at [900, 237] on td "Clone" at bounding box center [908, 247] width 79 height 28
click at [897, 215] on span "Clone" at bounding box center [904, 218] width 16 height 7
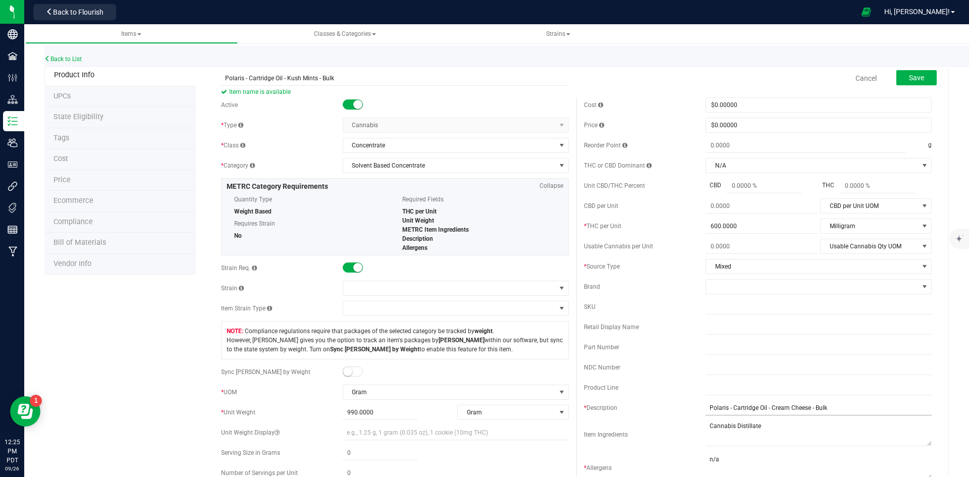
type input "Polaris - Cartridge Oil - Kush Mints - Bulk"
click at [762, 405] on input "Polaris - Cartridge Oil - Cream Cheese - Bulk" at bounding box center [818, 407] width 226 height 15
paste input "Kush Mints"
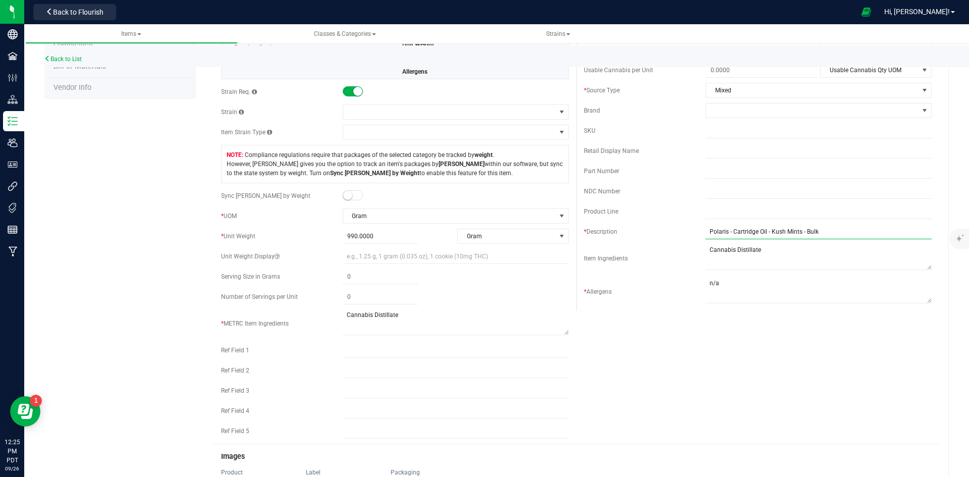
scroll to position [101, 0]
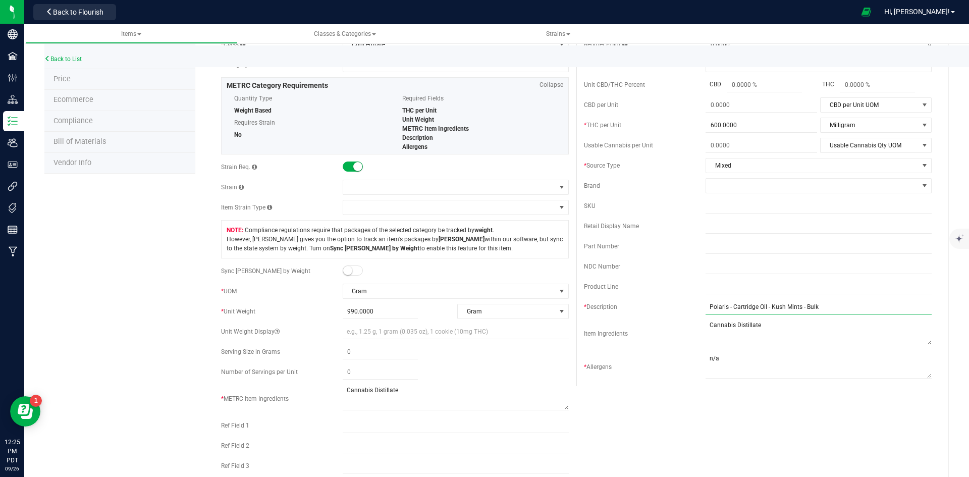
type input "Polaris - Cartridge Oil - Kush Mints - Bulk"
click at [344, 172] on div at bounding box center [456, 167] width 226 height 10
click at [348, 170] on span at bounding box center [353, 166] width 20 height 10
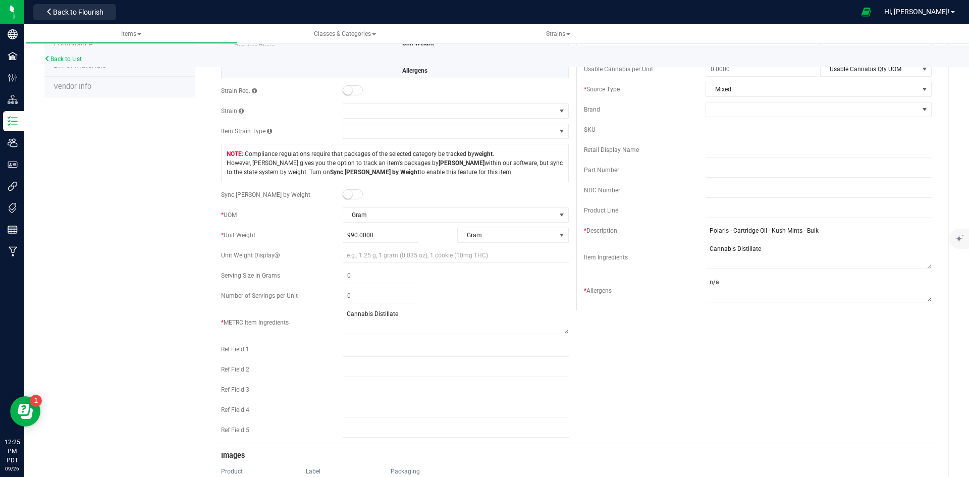
scroll to position [353, 0]
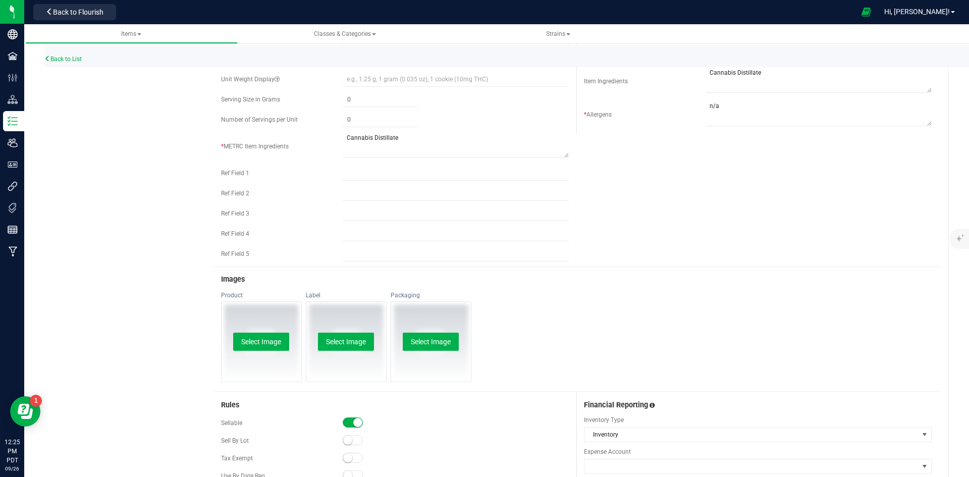
click at [290, 348] on div "Select Image" at bounding box center [261, 342] width 80 height 80
click at [272, 343] on button "Select Image" at bounding box center [261, 341] width 56 height 18
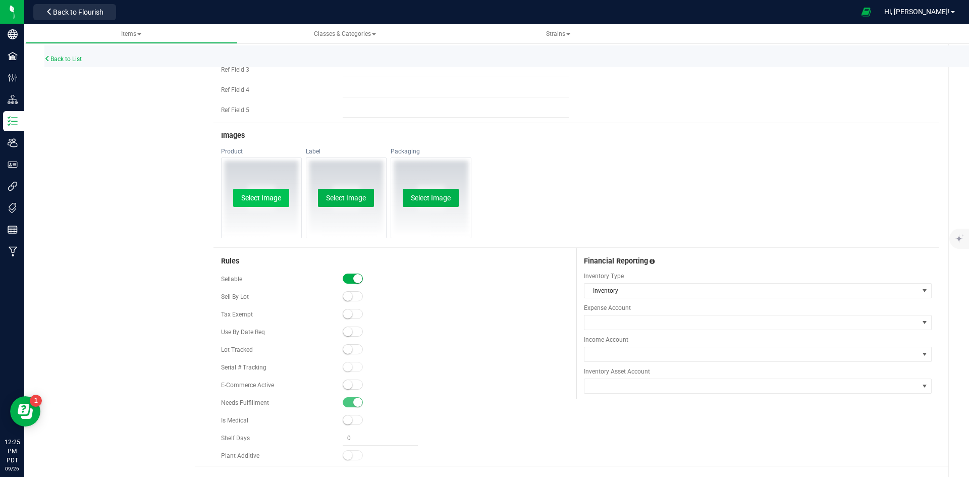
scroll to position [518, 0]
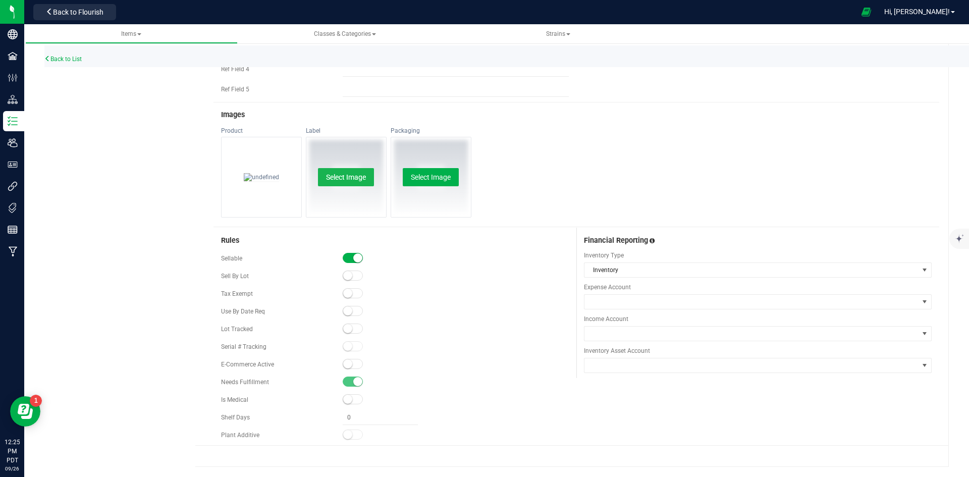
click at [347, 176] on button "Select Image" at bounding box center [346, 177] width 56 height 18
click at [433, 179] on button "Select Image" at bounding box center [431, 177] width 56 height 18
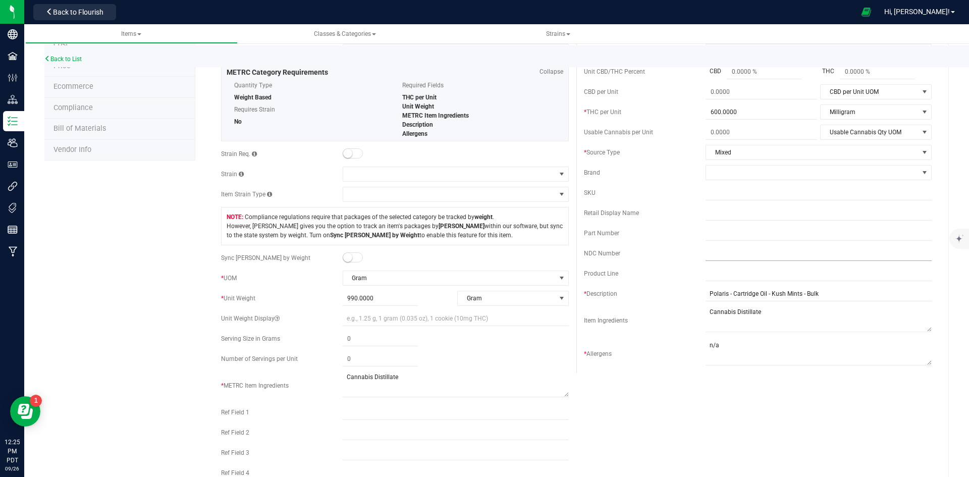
scroll to position [0, 0]
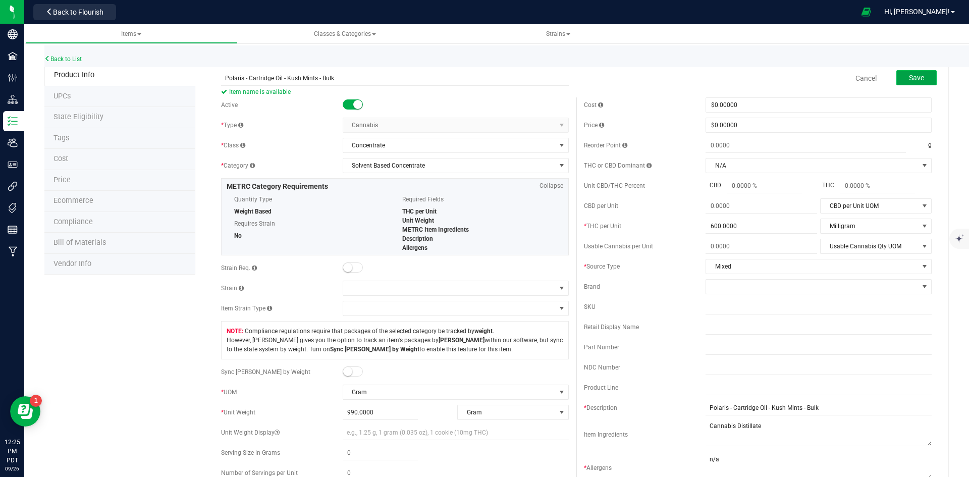
click at [919, 83] on button "Save" at bounding box center [916, 77] width 40 height 15
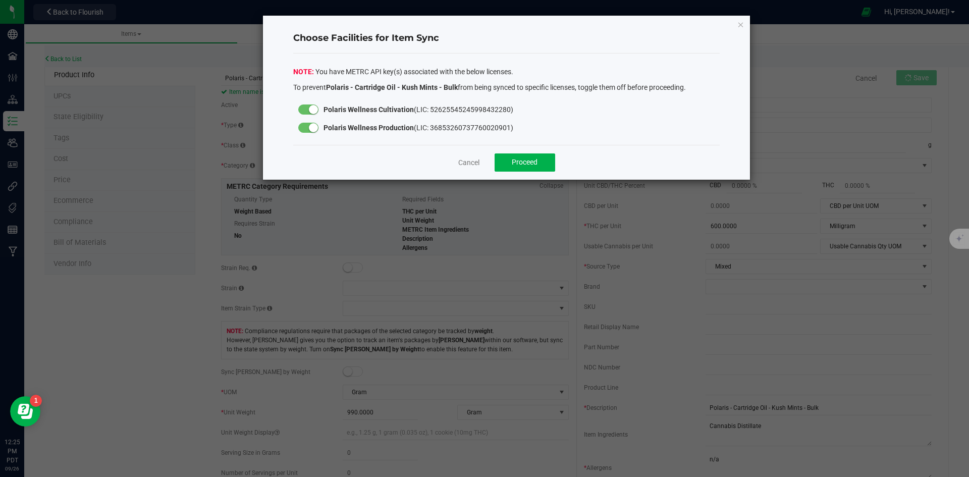
click at [303, 105] on div at bounding box center [308, 109] width 20 height 10
click at [528, 160] on span "Proceed" at bounding box center [525, 162] width 26 height 8
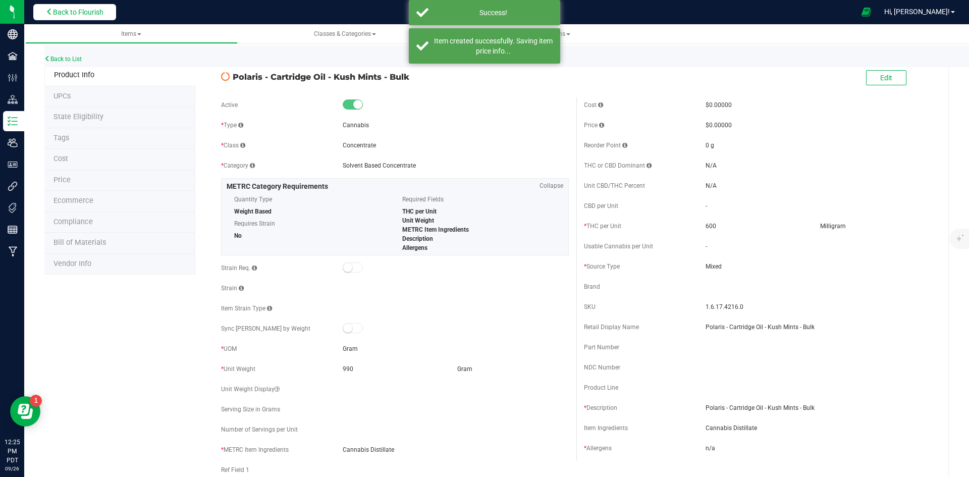
click at [101, 13] on span "Back to Flourish" at bounding box center [78, 12] width 50 height 8
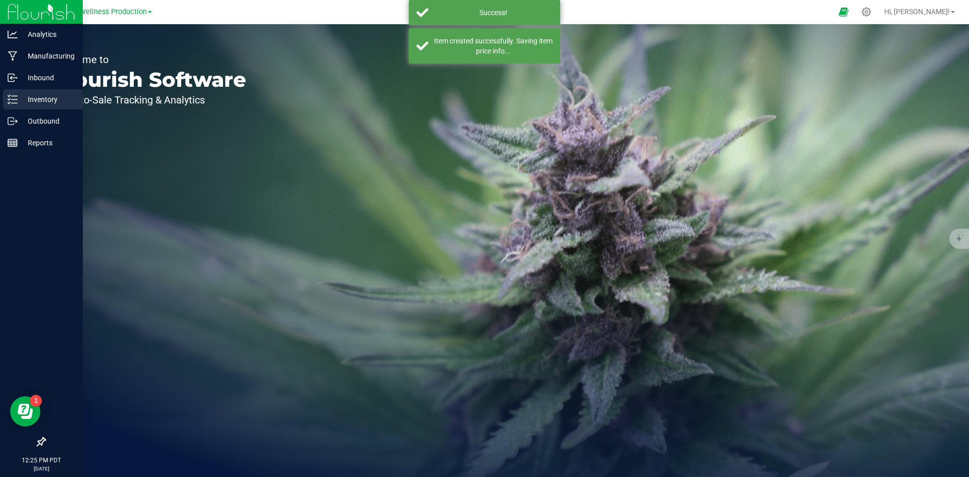
click at [41, 102] on p "Inventory" at bounding box center [48, 99] width 61 height 12
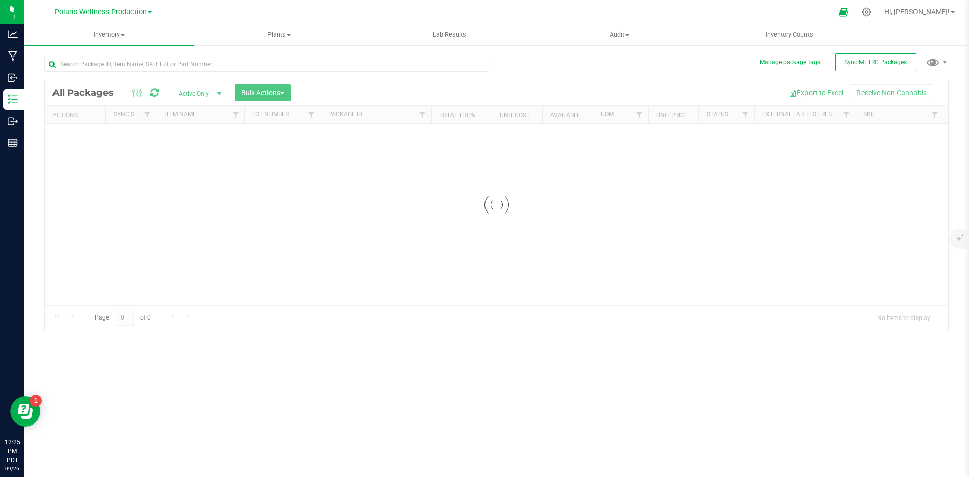
click at [892, 73] on div "Loading... All Packages Active Only Active Only Lab Samples Locked All External…" at bounding box center [496, 188] width 904 height 283
click at [884, 65] on span "Sync METRC Packages" at bounding box center [875, 62] width 63 height 7
